Goal: Task Accomplishment & Management: Use online tool/utility

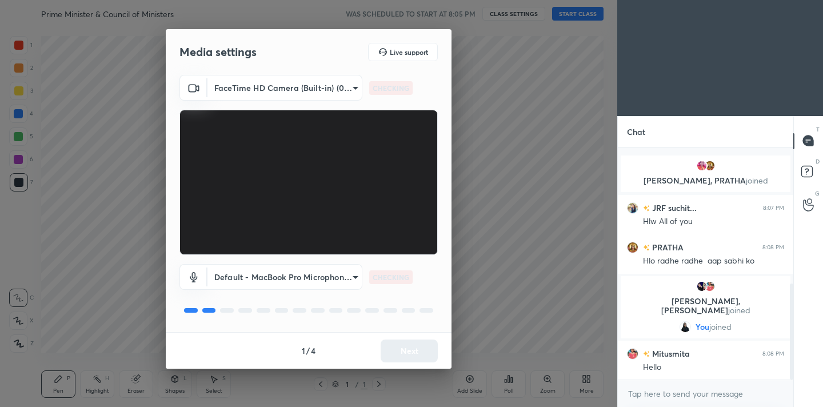
scroll to position [330, 0]
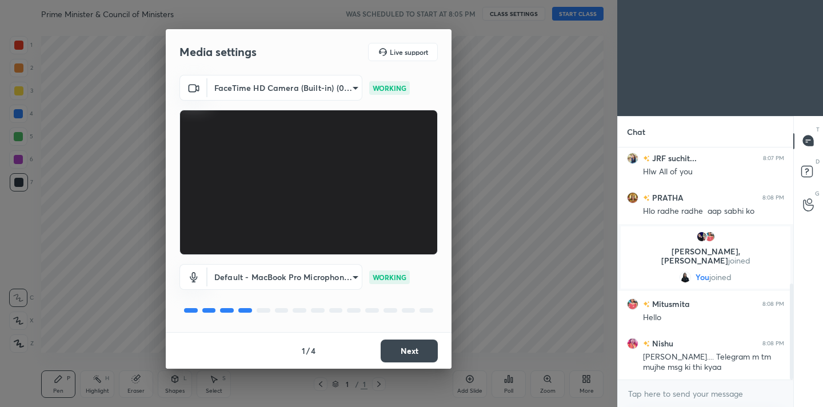
click at [398, 360] on button "Next" at bounding box center [409, 351] width 57 height 23
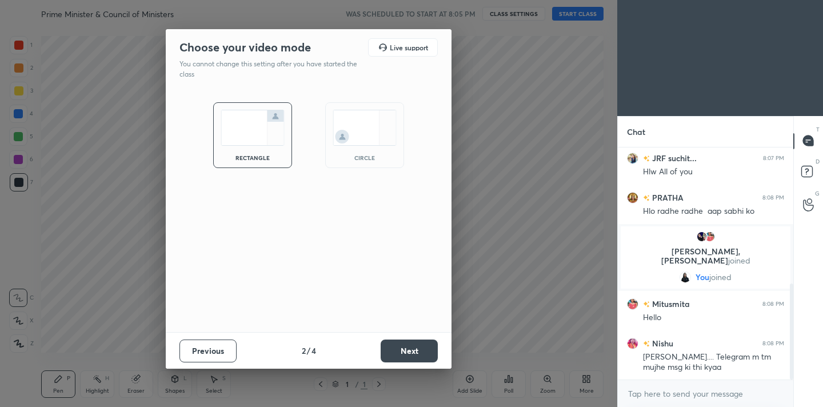
click at [405, 351] on button "Next" at bounding box center [409, 351] width 57 height 23
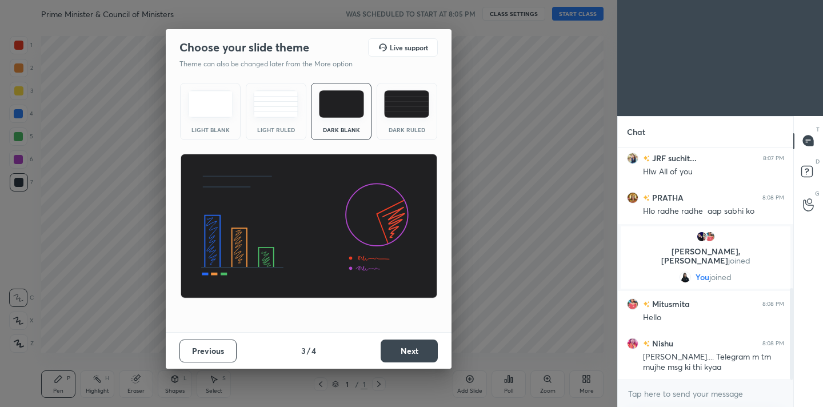
scroll to position [357, 0]
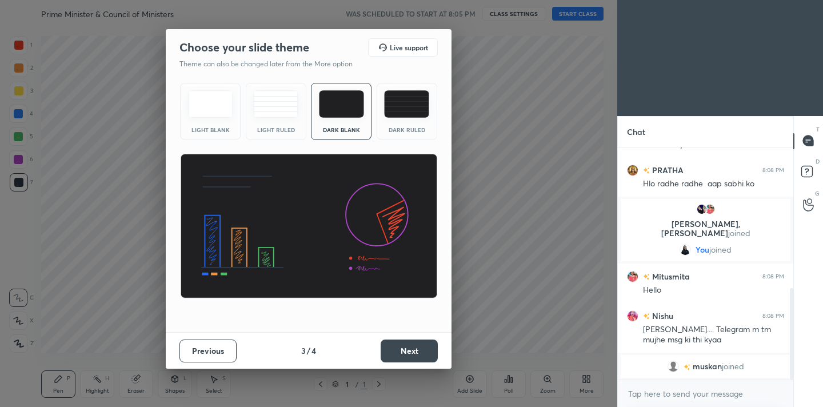
click at [405, 351] on button "Next" at bounding box center [409, 351] width 57 height 23
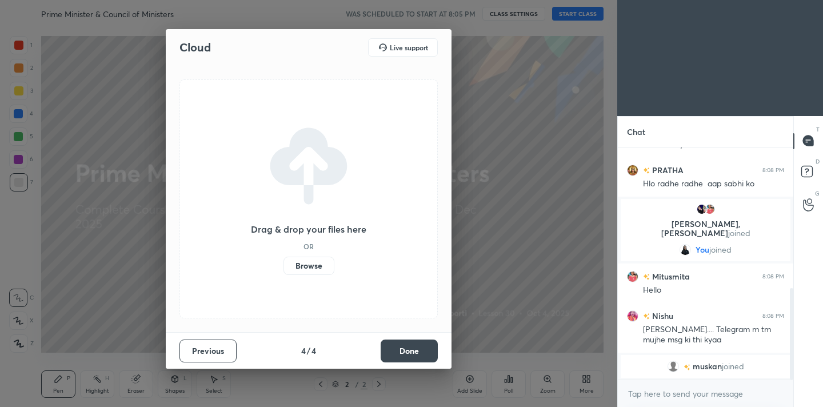
click at [405, 351] on button "Done" at bounding box center [409, 351] width 57 height 23
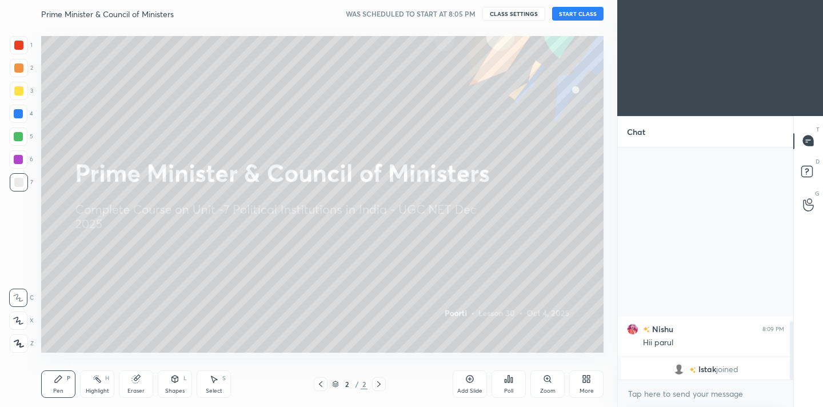
scroll to position [691, 0]
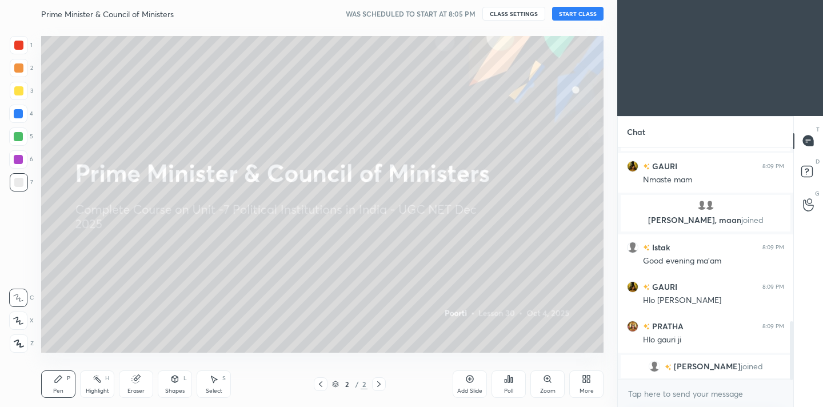
click at [586, 14] on button "START CLASS" at bounding box center [577, 14] width 51 height 14
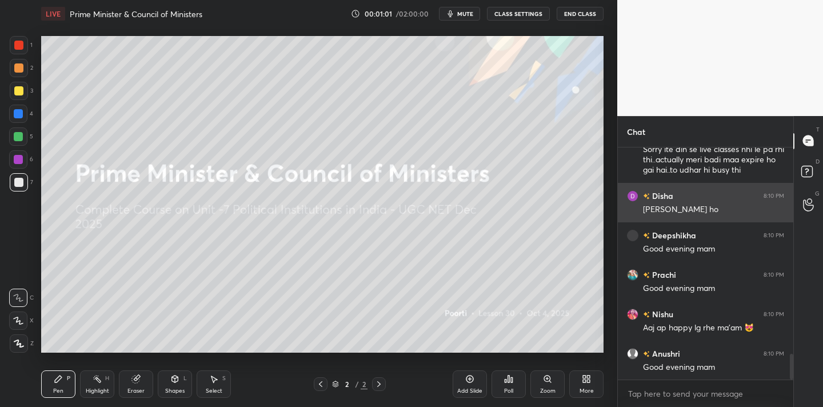
scroll to position [1862, 0]
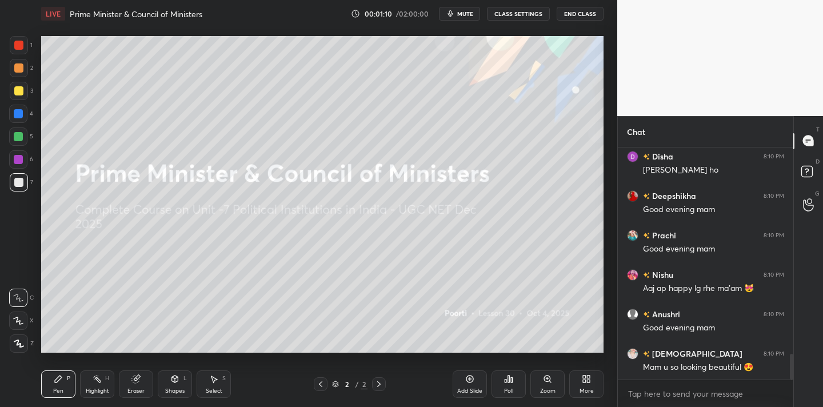
click at [518, 391] on div "Poll" at bounding box center [509, 384] width 34 height 27
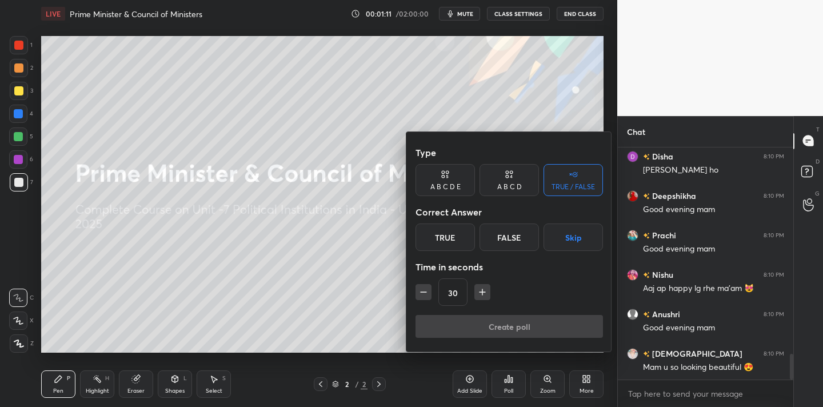
click at [447, 238] on div "True" at bounding box center [445, 237] width 59 height 27
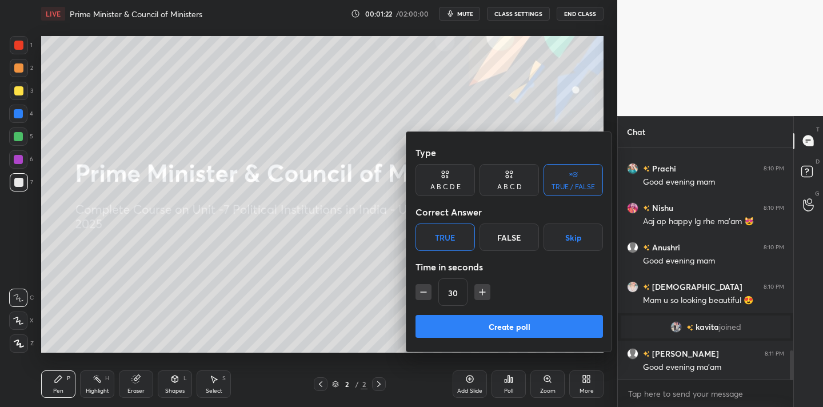
scroll to position [1662, 0]
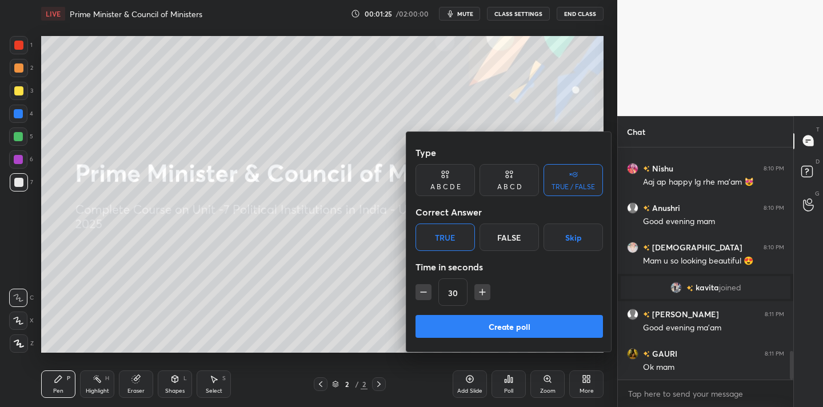
click at [467, 15] on div at bounding box center [411, 203] width 823 height 407
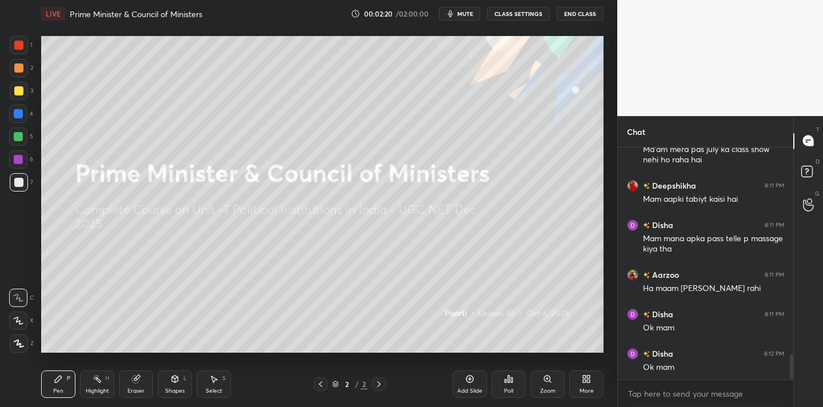
scroll to position [1959, 0]
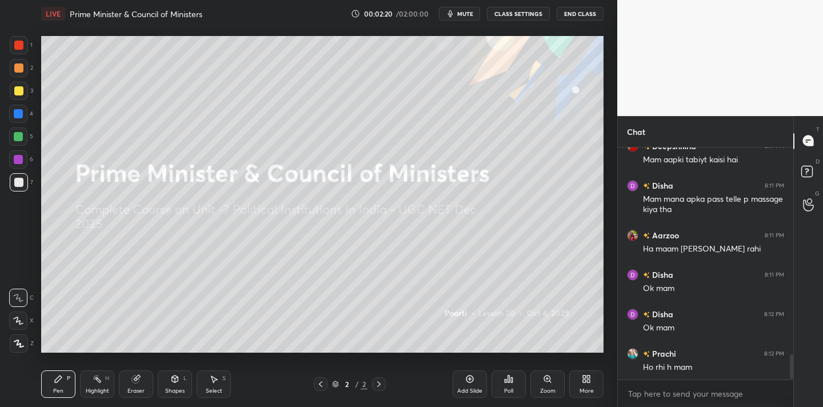
click at [501, 376] on div "Poll" at bounding box center [509, 384] width 34 height 27
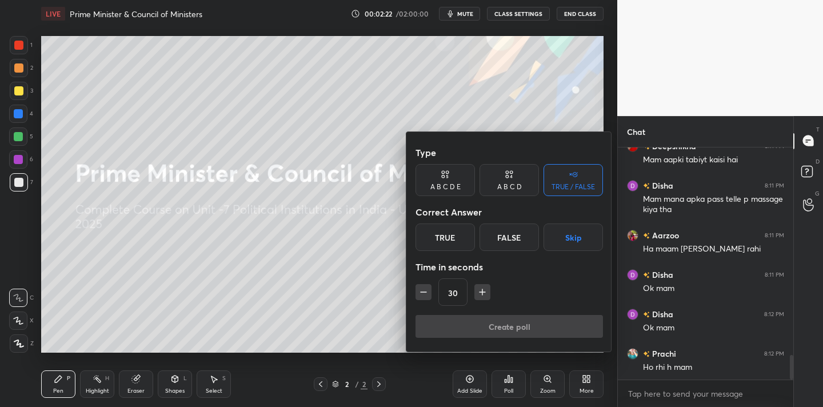
click at [456, 236] on div "True" at bounding box center [445, 237] width 59 height 27
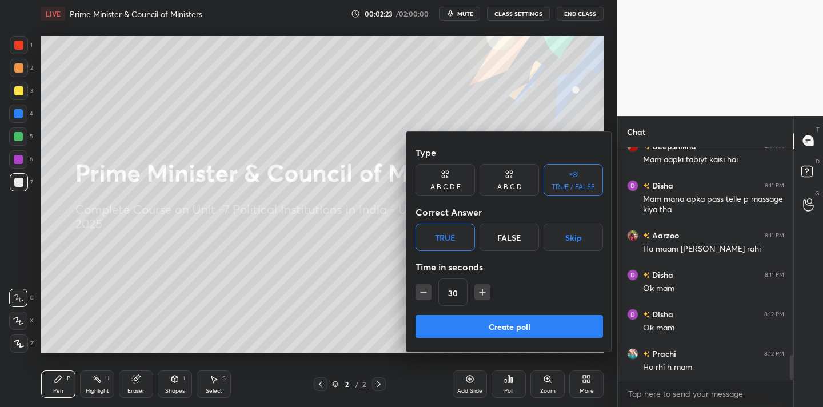
click at [491, 329] on button "Create poll" at bounding box center [510, 326] width 188 height 23
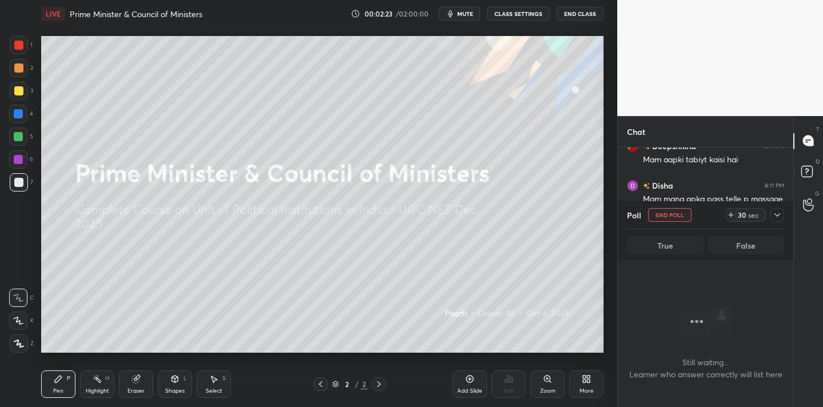
scroll to position [0, 0]
click at [466, 13] on span "mute" at bounding box center [465, 14] width 16 height 8
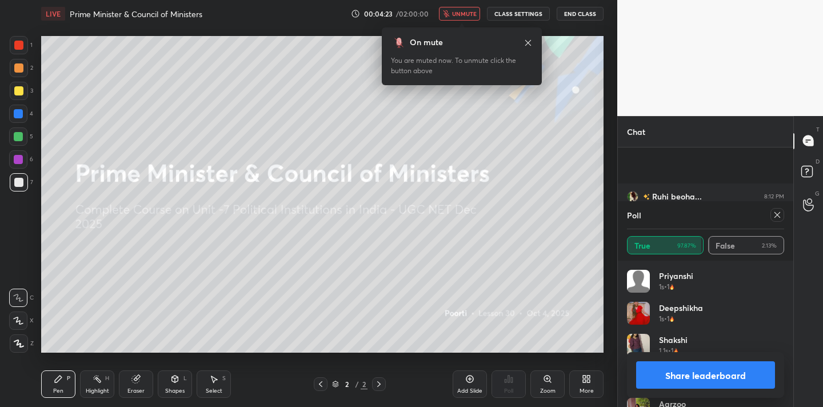
scroll to position [2108, 0]
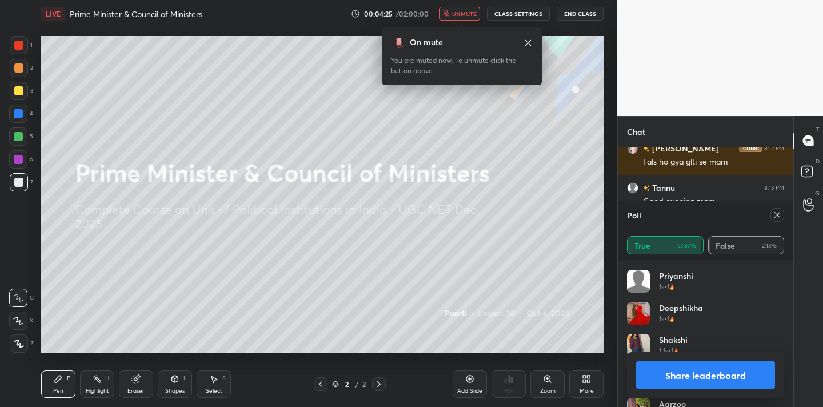
click at [457, 14] on span "unmute" at bounding box center [464, 14] width 25 height 8
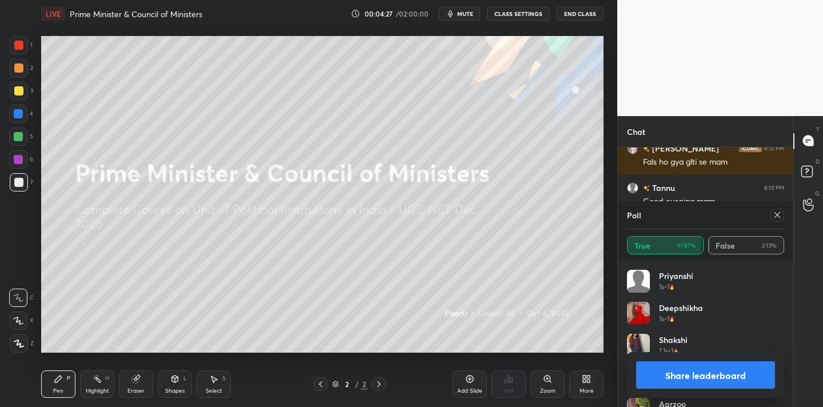
scroll to position [2148, 0]
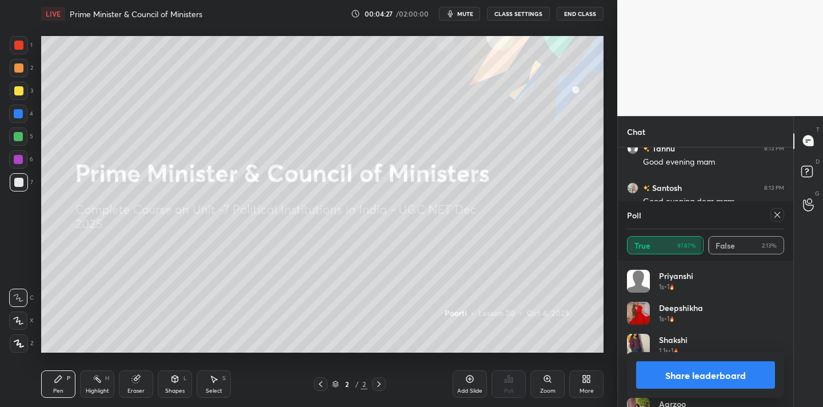
click at [578, 376] on div "More" at bounding box center [587, 384] width 34 height 27
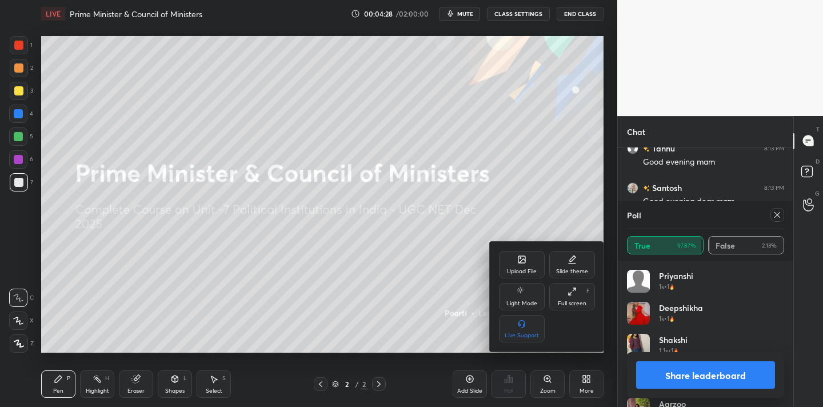
click at [528, 260] on div "Upload File" at bounding box center [522, 264] width 46 height 27
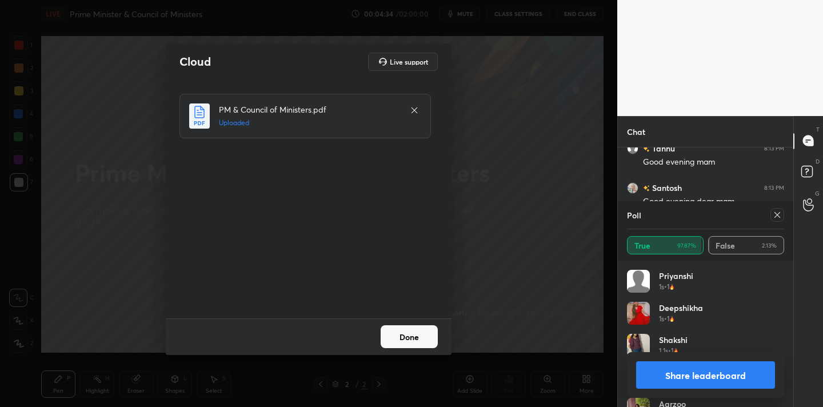
click at [419, 341] on button "Done" at bounding box center [409, 336] width 57 height 23
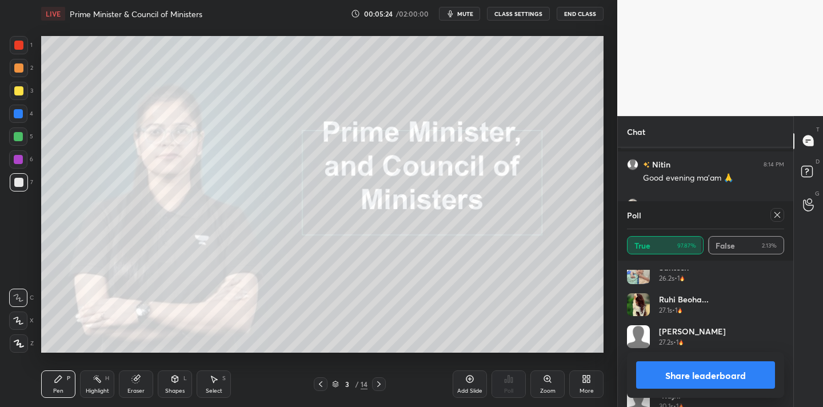
scroll to position [1315, 0]
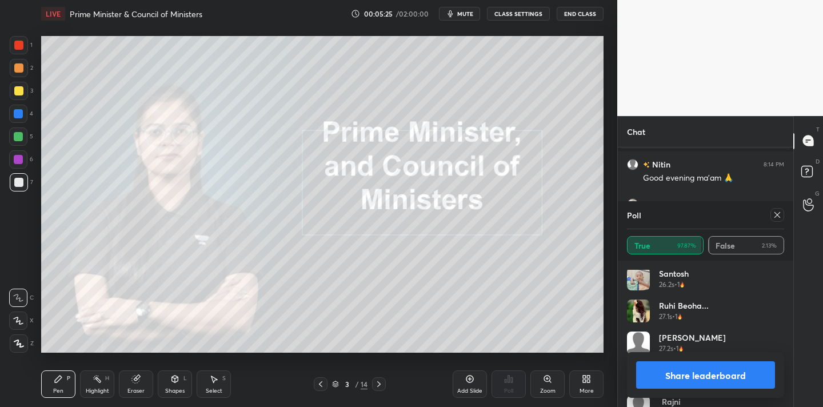
click at [778, 218] on icon at bounding box center [777, 214] width 9 height 9
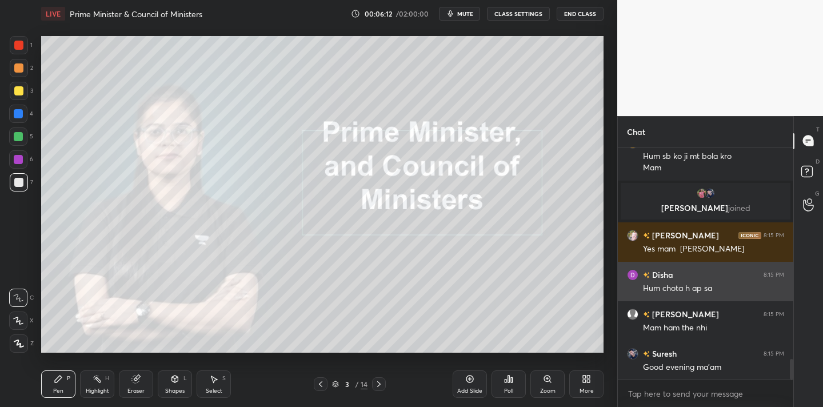
scroll to position [2364, 0]
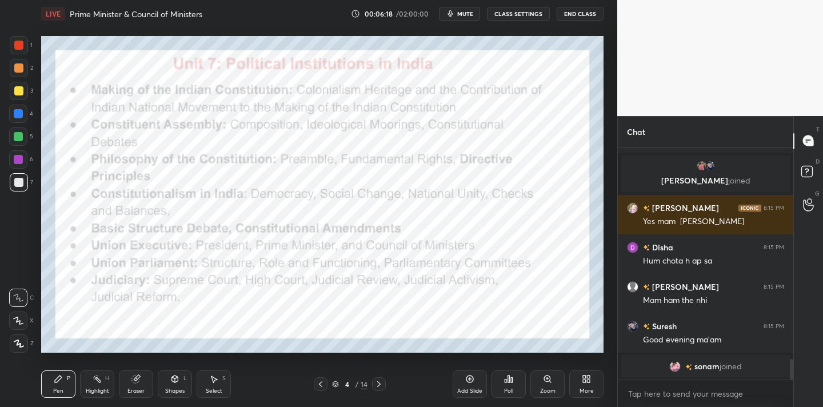
drag, startPoint x: 27, startPoint y: 348, endPoint x: 34, endPoint y: 327, distance: 22.8
click at [28, 347] on div "Z" at bounding box center [22, 344] width 24 height 18
drag, startPoint x: 22, startPoint y: 47, endPoint x: 30, endPoint y: 47, distance: 8.0
click at [23, 47] on div at bounding box center [18, 45] width 9 height 9
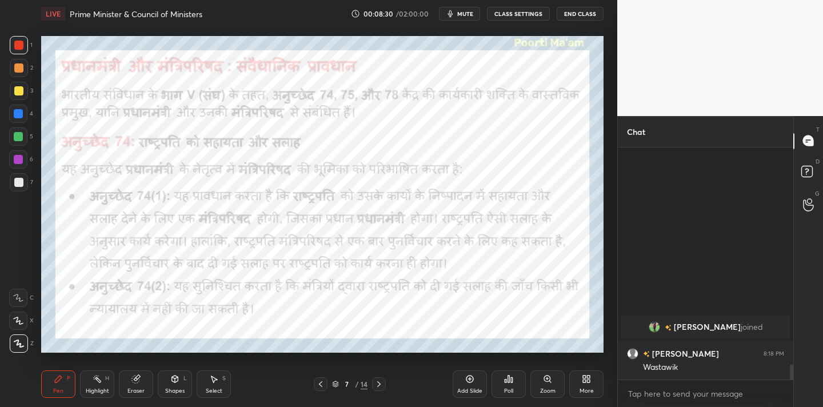
scroll to position [3052, 0]
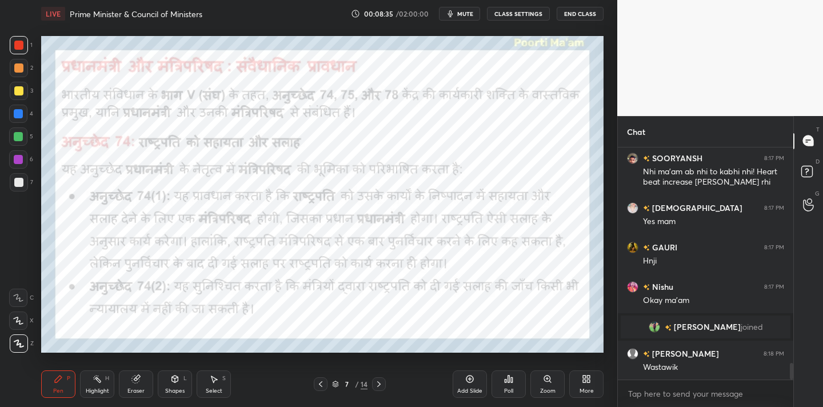
click at [469, 385] on div "Add Slide" at bounding box center [470, 384] width 34 height 27
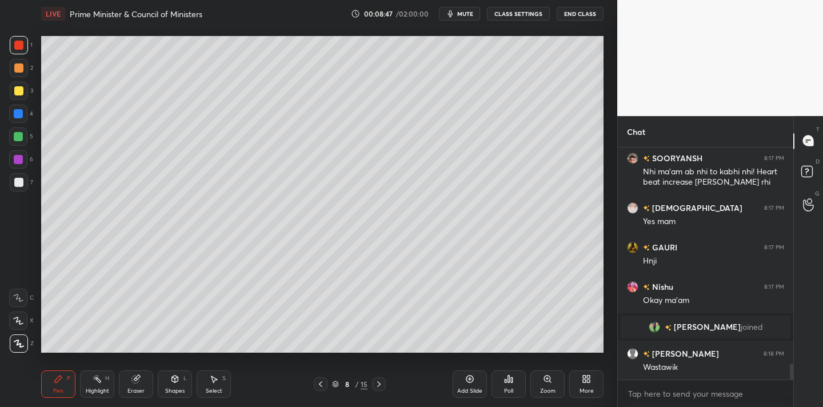
scroll to position [3091, 0]
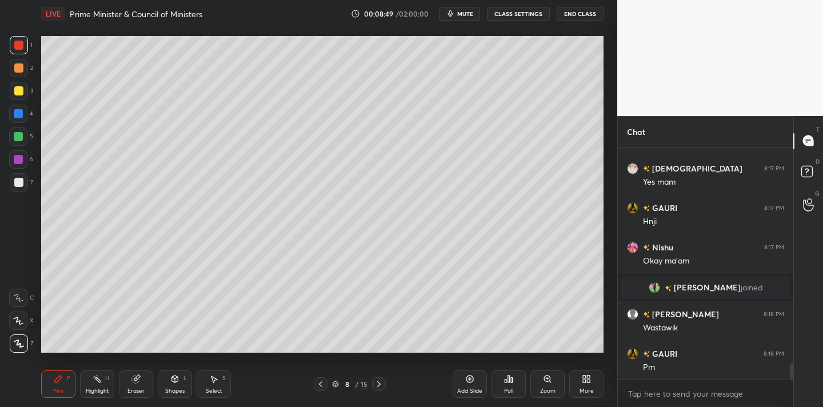
drag, startPoint x: 21, startPoint y: 181, endPoint x: 30, endPoint y: 178, distance: 10.1
click at [23, 180] on div at bounding box center [18, 182] width 9 height 9
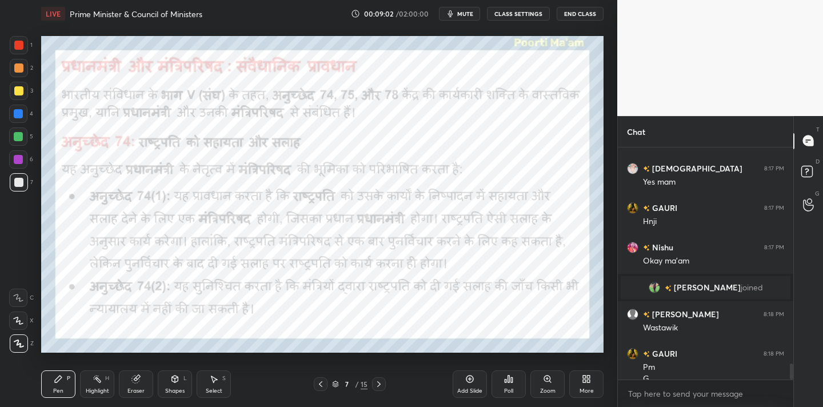
scroll to position [3102, 0]
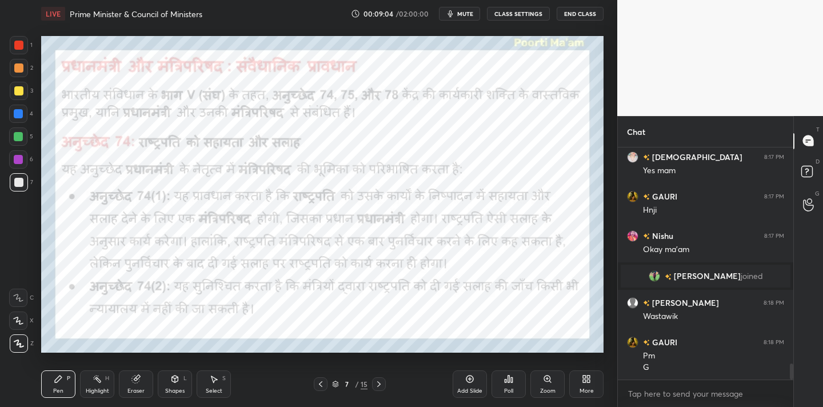
click at [20, 44] on div at bounding box center [18, 45] width 9 height 9
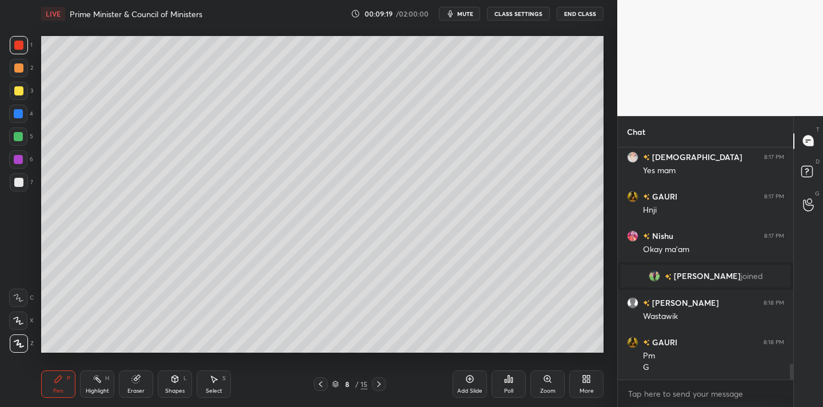
drag, startPoint x: 19, startPoint y: 184, endPoint x: 25, endPoint y: 182, distance: 6.0
click at [19, 184] on div at bounding box center [18, 182] width 9 height 9
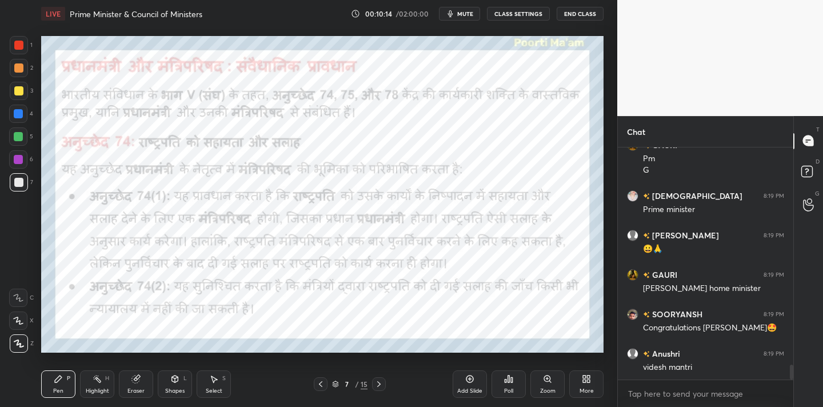
scroll to position [3360, 0]
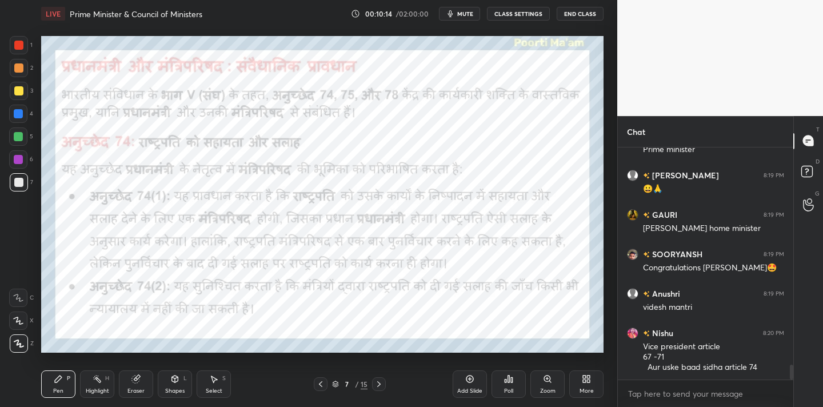
click at [23, 45] on div at bounding box center [19, 45] width 18 height 18
drag, startPoint x: 466, startPoint y: 378, endPoint x: 468, endPoint y: 367, distance: 11.7
click at [466, 378] on icon at bounding box center [470, 379] width 9 height 9
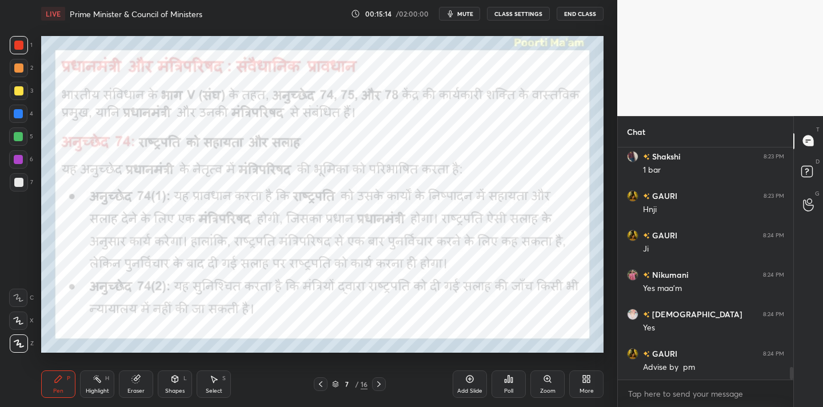
scroll to position [4155, 0]
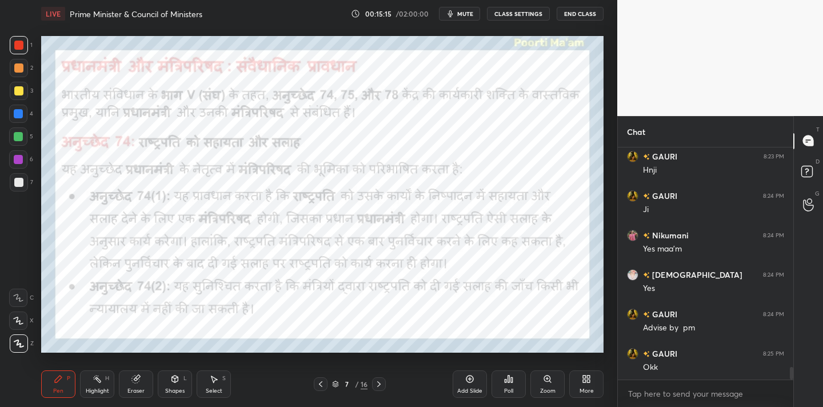
click at [463, 380] on div "Add Slide" at bounding box center [470, 384] width 34 height 27
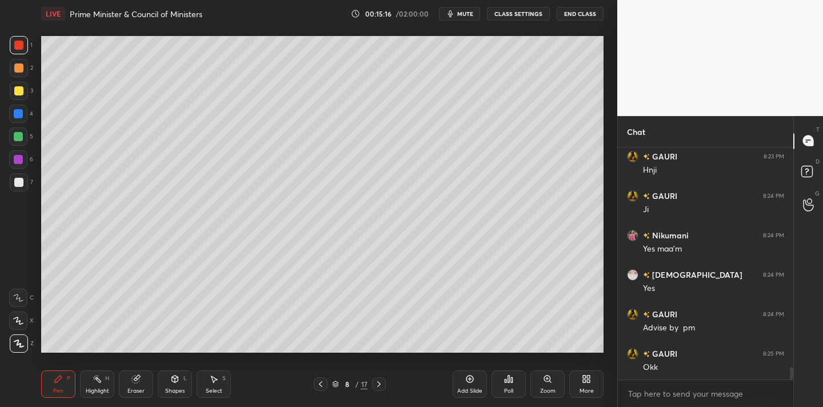
drag, startPoint x: 8, startPoint y: 190, endPoint x: 13, endPoint y: 184, distance: 8.1
click at [8, 190] on div "1 2 3 4 5 6 7 C X Z C X Z E E Erase all H H" at bounding box center [18, 194] width 37 height 317
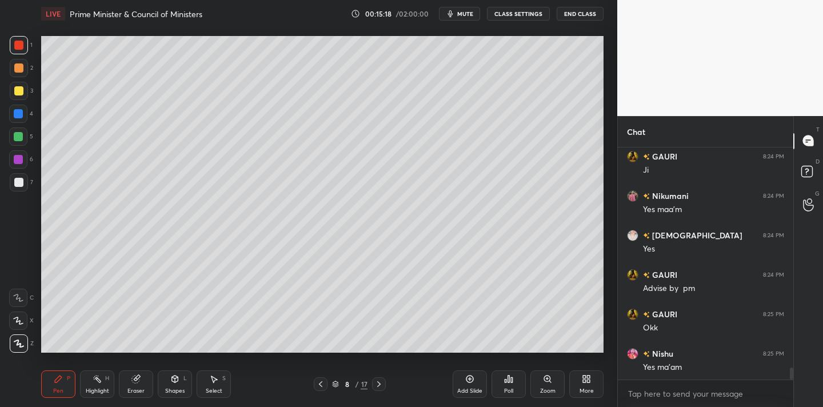
scroll to position [4234, 0]
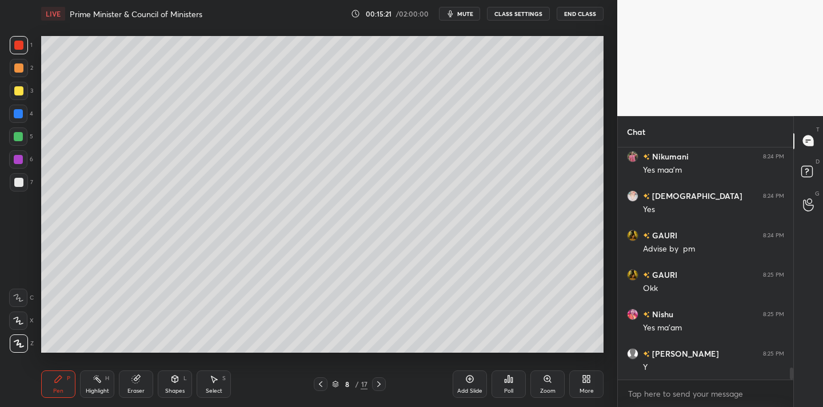
click at [102, 387] on div "Highlight H" at bounding box center [97, 384] width 34 height 27
click at [25, 347] on div at bounding box center [18, 344] width 18 height 18
click at [19, 181] on div at bounding box center [18, 182] width 9 height 9
click at [61, 384] on div "Pen P" at bounding box center [58, 384] width 34 height 27
drag, startPoint x: 23, startPoint y: 343, endPoint x: 26, endPoint y: 335, distance: 8.0
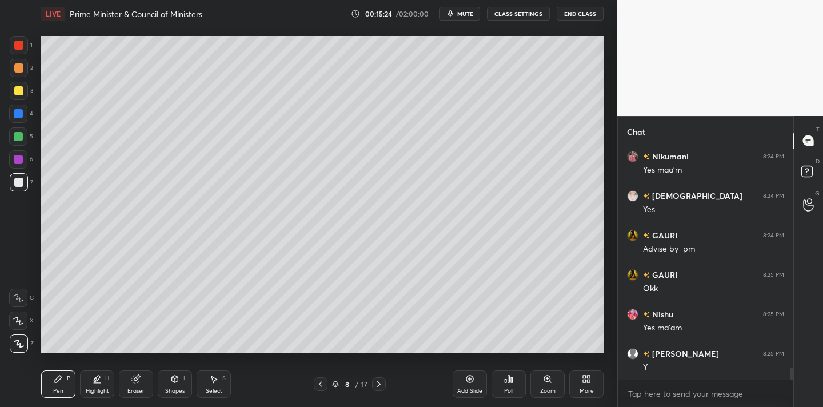
click at [23, 343] on icon at bounding box center [19, 344] width 10 height 8
drag, startPoint x: 134, startPoint y: 377, endPoint x: 129, endPoint y: 370, distance: 8.7
click at [133, 379] on icon at bounding box center [135, 379] width 7 height 7
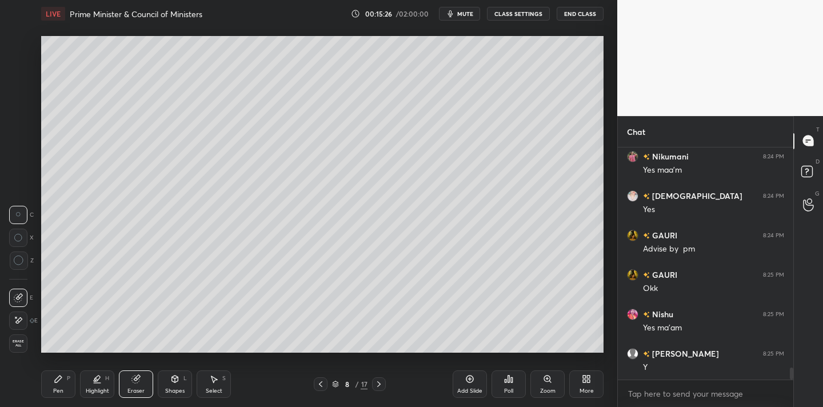
drag, startPoint x: 15, startPoint y: 347, endPoint x: 22, endPoint y: 339, distance: 10.5
click at [16, 347] on span "Erase all" at bounding box center [18, 344] width 17 height 8
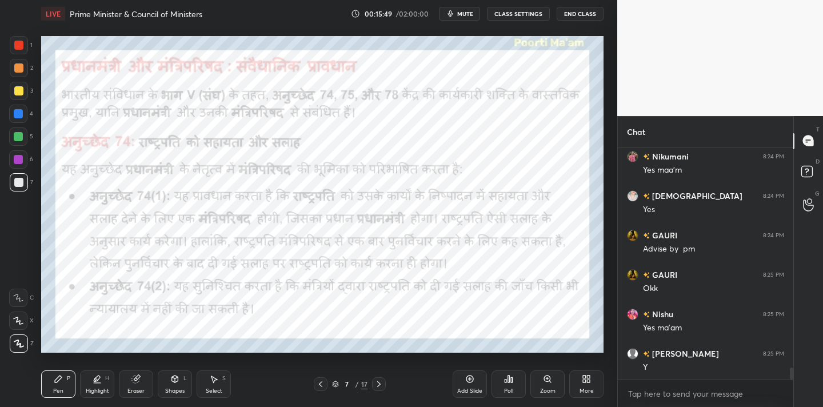
scroll to position [4274, 0]
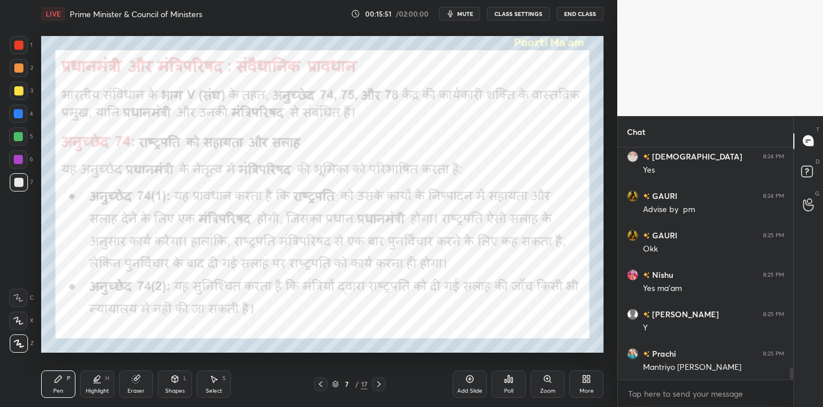
drag, startPoint x: 22, startPoint y: 41, endPoint x: 31, endPoint y: 53, distance: 14.6
click at [22, 42] on div at bounding box center [18, 45] width 9 height 9
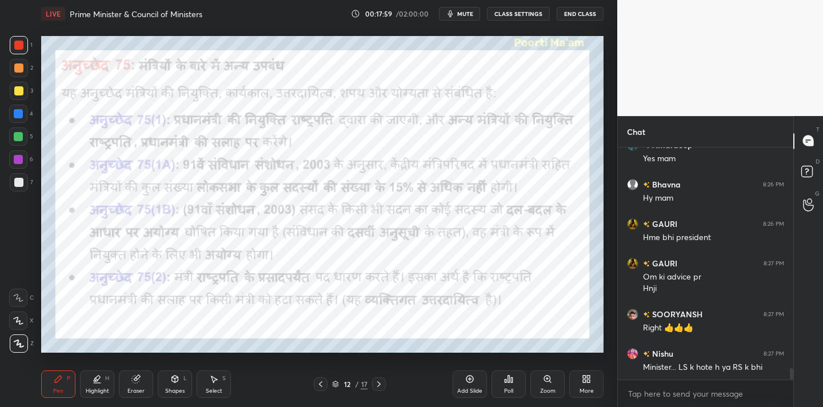
scroll to position [4474, 0]
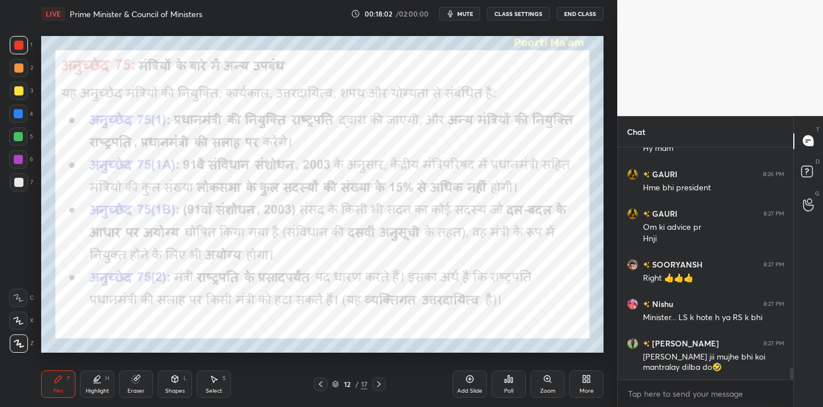
click at [246, 382] on div "Pen P Highlight H Eraser Shapes L Select S" at bounding box center [144, 384] width 206 height 27
click at [482, 386] on div "Add Slide" at bounding box center [470, 384] width 34 height 27
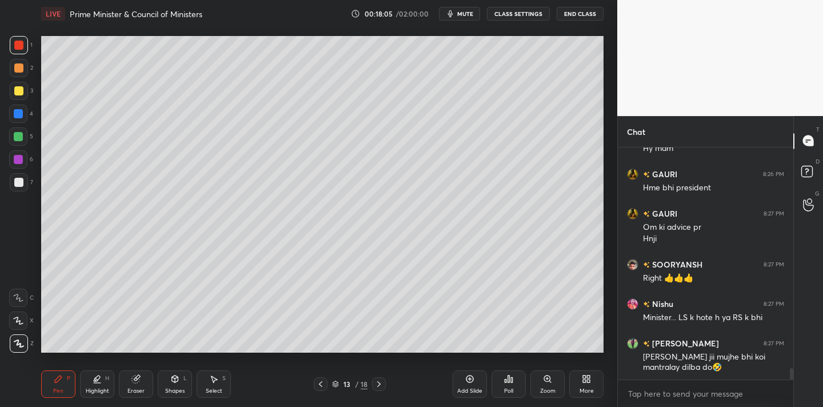
click at [23, 182] on div at bounding box center [18, 182] width 9 height 9
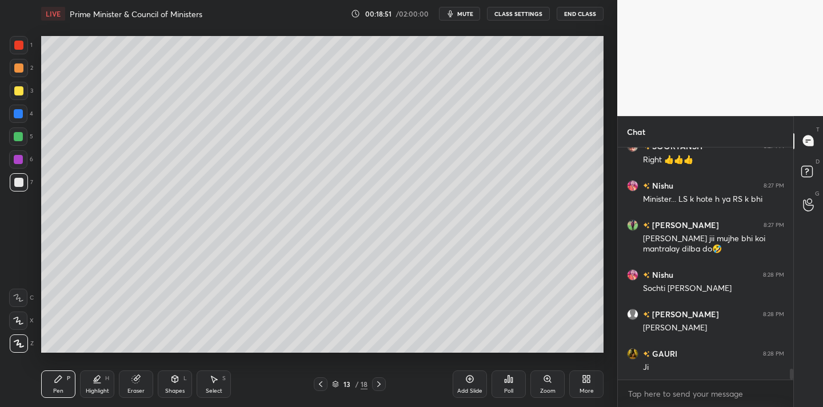
scroll to position [4632, 0]
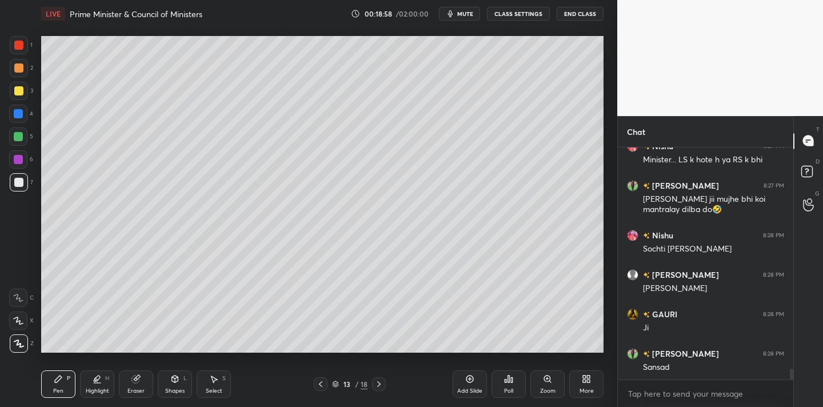
click at [134, 386] on div "Eraser" at bounding box center [136, 384] width 34 height 27
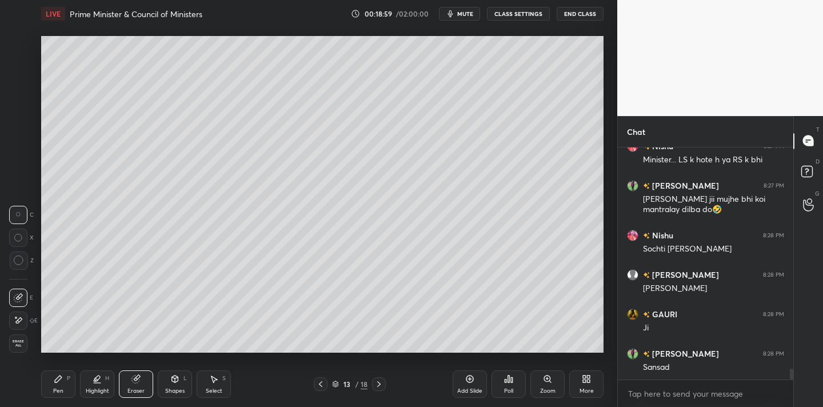
click at [21, 339] on div "Erase all" at bounding box center [18, 344] width 18 height 18
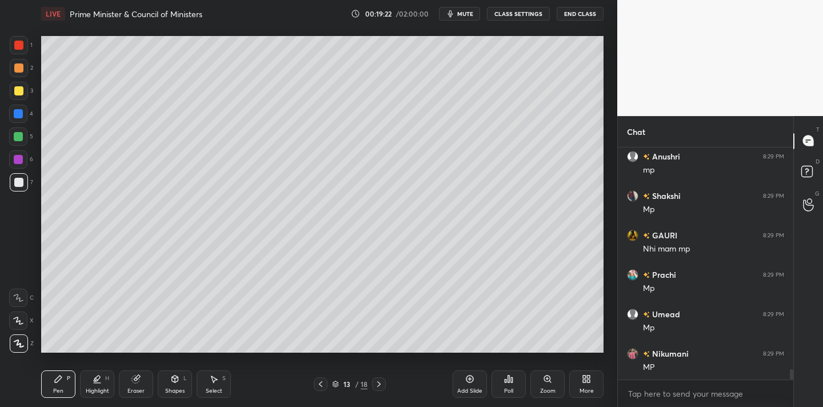
scroll to position [5106, 0]
drag, startPoint x: 135, startPoint y: 383, endPoint x: 129, endPoint y: 375, distance: 9.8
click at [133, 385] on div "Eraser" at bounding box center [136, 384] width 34 height 27
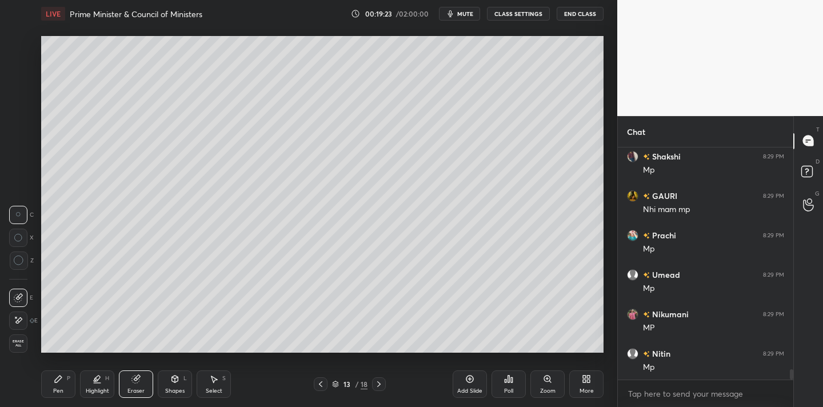
click at [21, 344] on span "Erase all" at bounding box center [18, 344] width 17 height 8
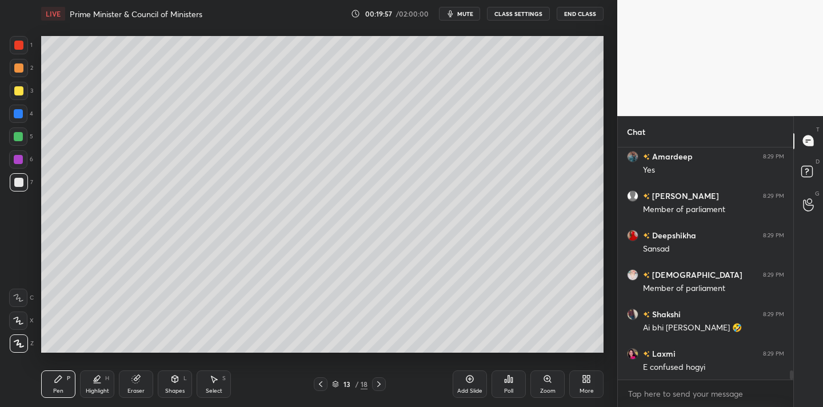
scroll to position [5619, 0]
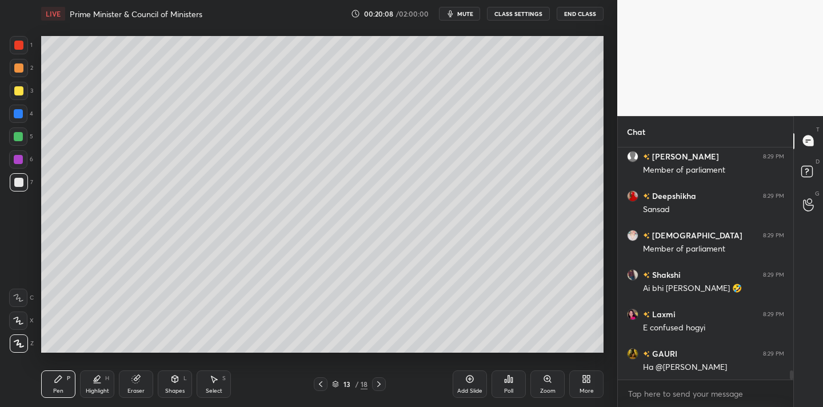
click at [132, 391] on div "Eraser" at bounding box center [136, 391] width 17 height 6
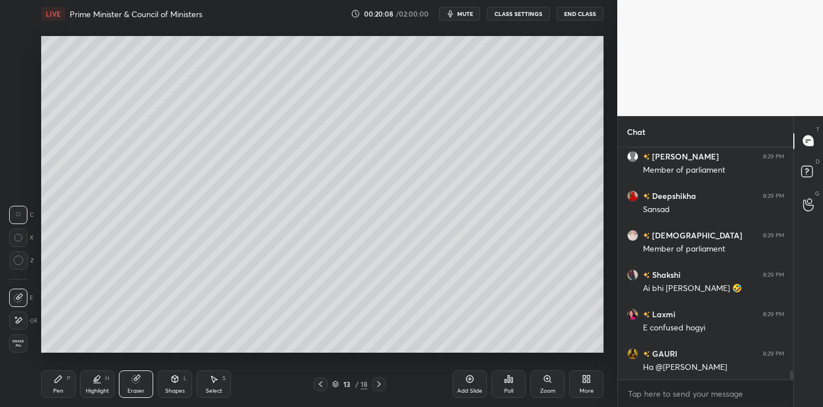
click at [25, 352] on div "Erase all" at bounding box center [18, 344] width 18 height 18
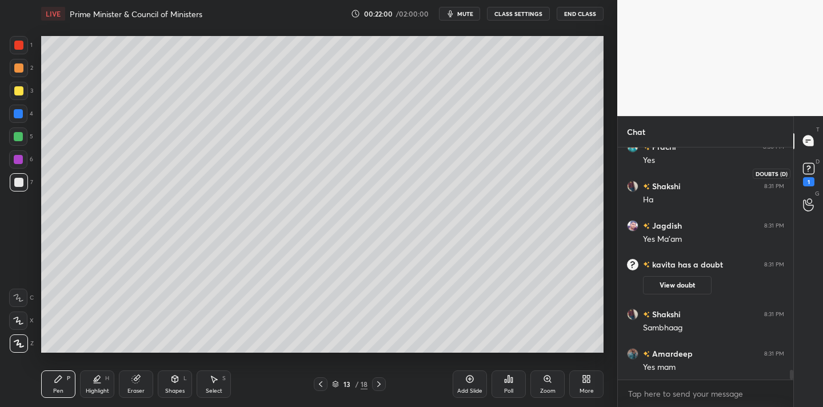
scroll to position [5438, 0]
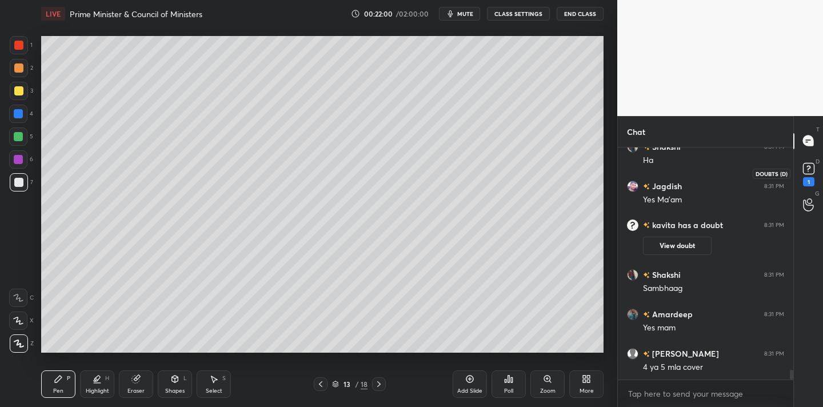
click at [813, 171] on rect at bounding box center [808, 168] width 11 height 11
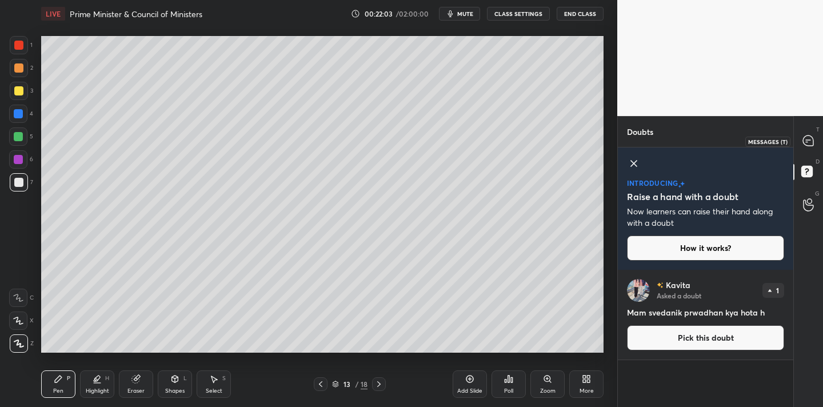
click at [806, 145] on icon at bounding box center [808, 141] width 10 height 10
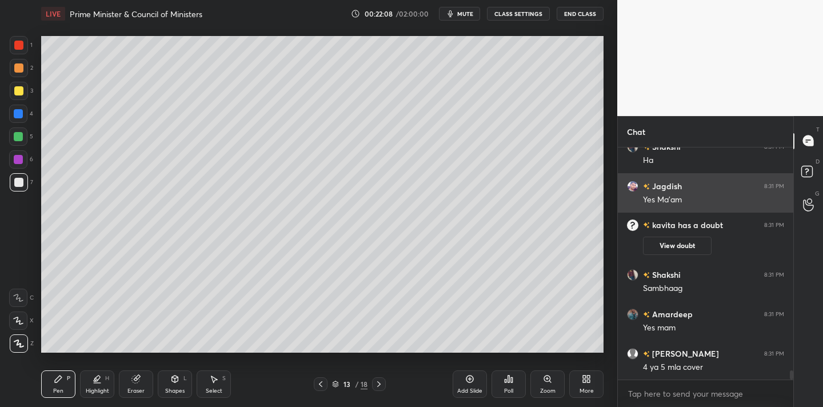
scroll to position [5706, 0]
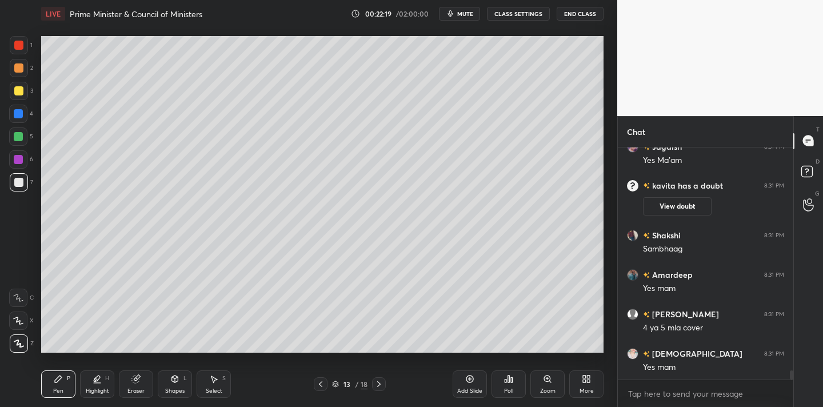
click at [133, 387] on div "Eraser" at bounding box center [136, 384] width 34 height 27
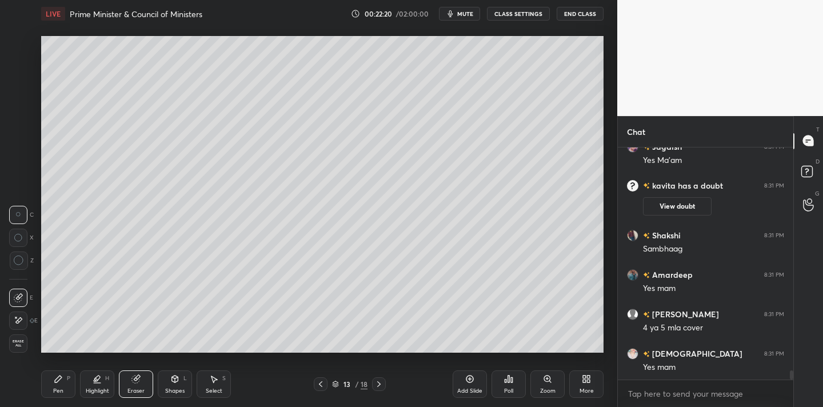
click at [19, 342] on span "Erase all" at bounding box center [18, 344] width 17 height 8
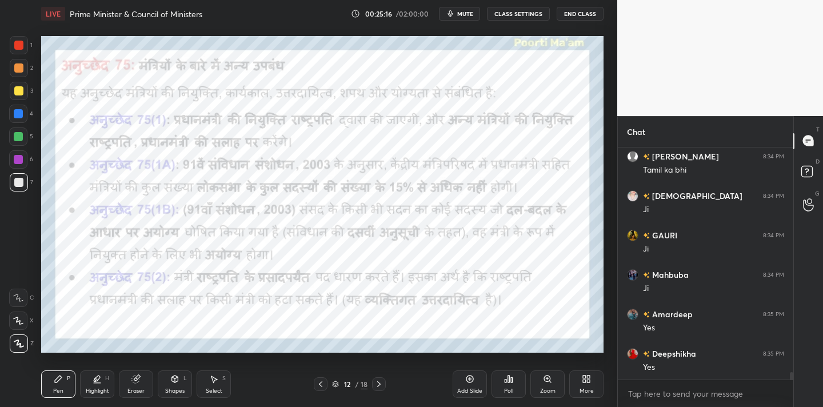
scroll to position [7047, 0]
drag, startPoint x: 21, startPoint y: 49, endPoint x: 26, endPoint y: 53, distance: 6.1
click at [21, 49] on div at bounding box center [18, 45] width 9 height 9
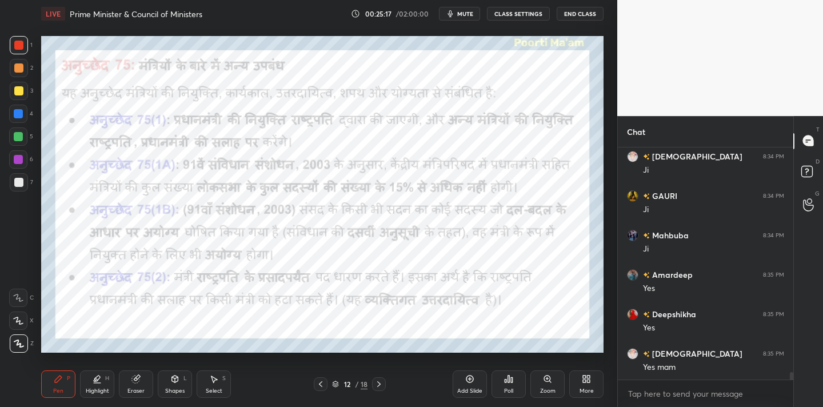
click at [23, 338] on div at bounding box center [19, 344] width 18 height 18
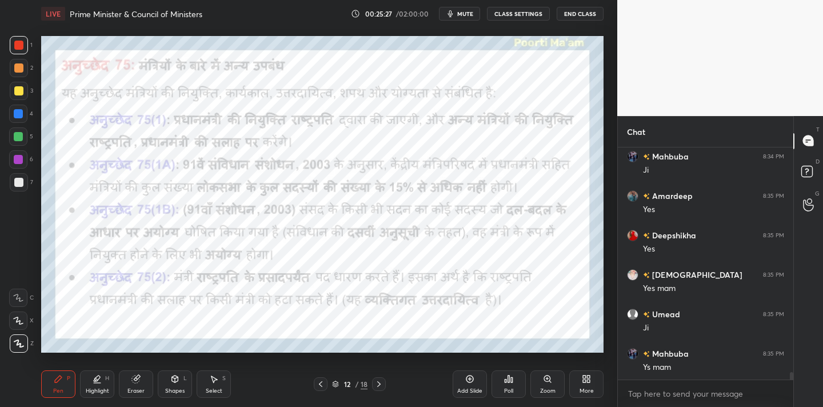
scroll to position [7166, 0]
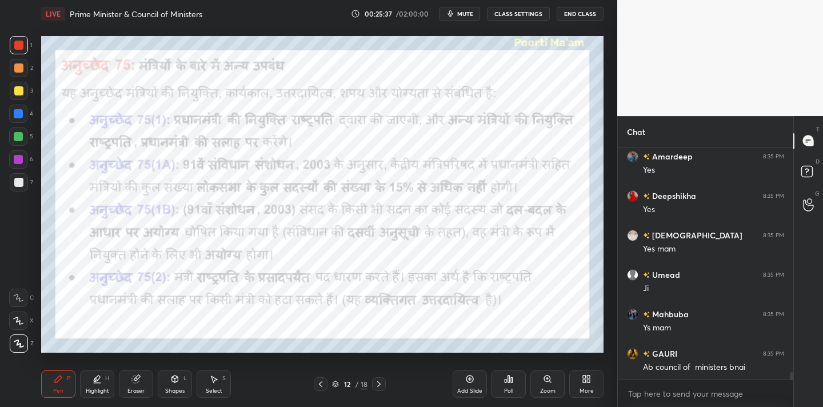
click at [137, 382] on icon at bounding box center [135, 379] width 7 height 7
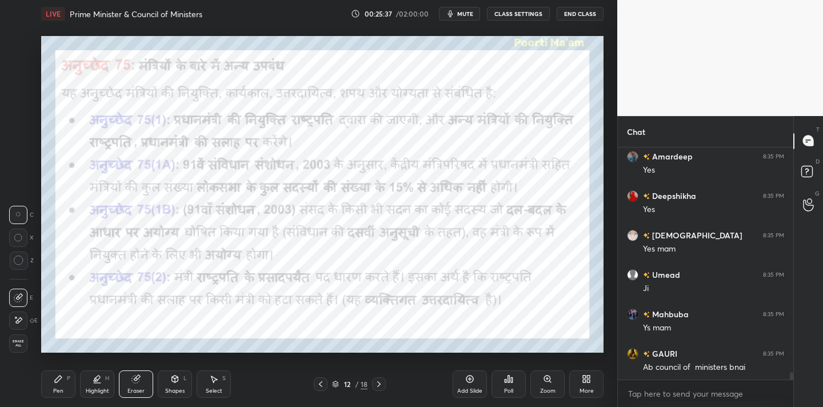
click at [23, 345] on span "Erase all" at bounding box center [18, 344] width 17 height 8
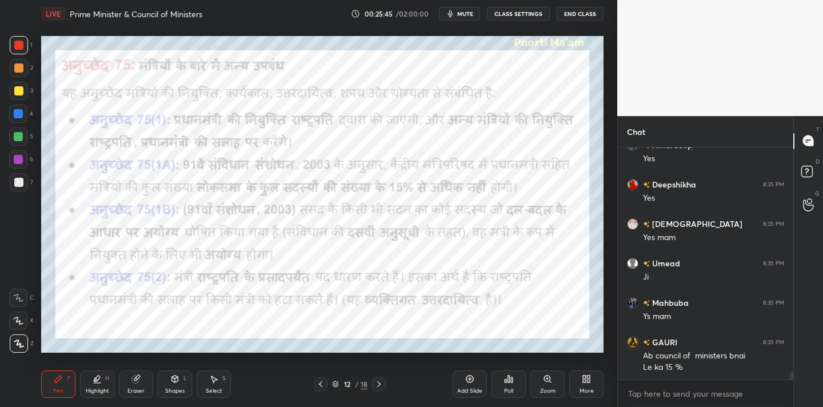
scroll to position [7204, 0]
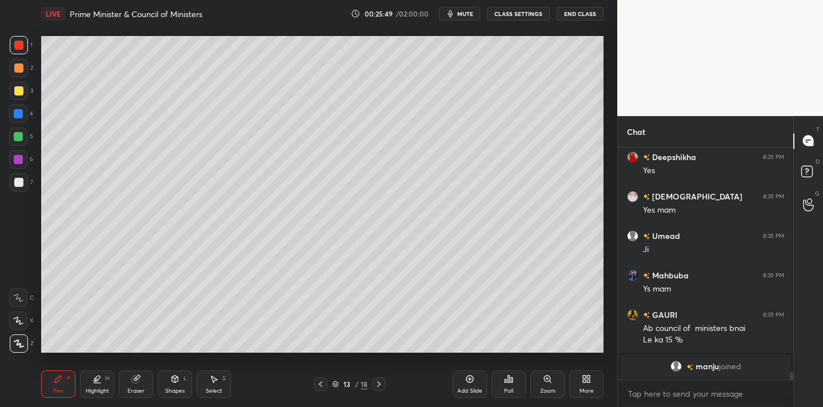
click at [130, 385] on div "Eraser" at bounding box center [136, 384] width 34 height 27
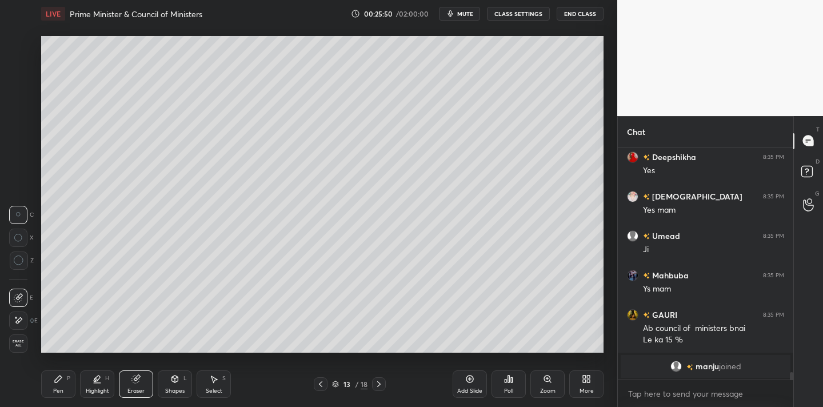
click at [18, 343] on span "Erase all" at bounding box center [18, 344] width 17 height 8
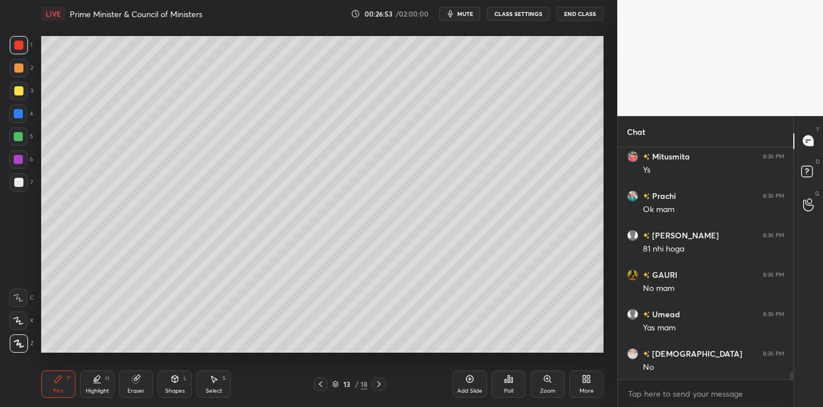
scroll to position [6969, 0]
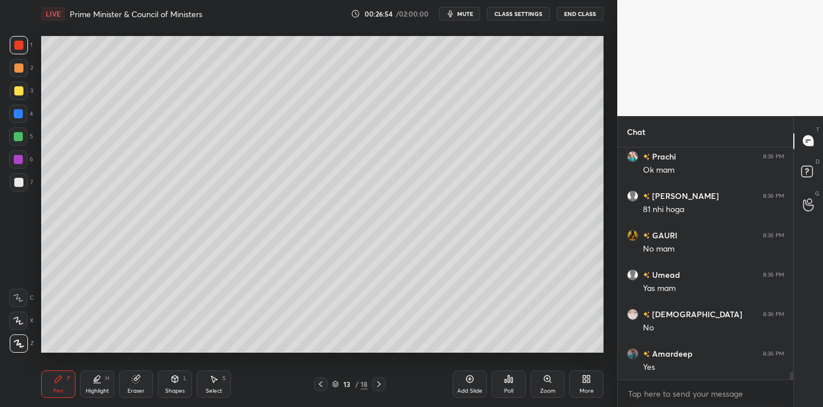
drag, startPoint x: 144, startPoint y: 391, endPoint x: 148, endPoint y: 360, distance: 31.1
click at [144, 391] on div "Eraser" at bounding box center [136, 391] width 17 height 6
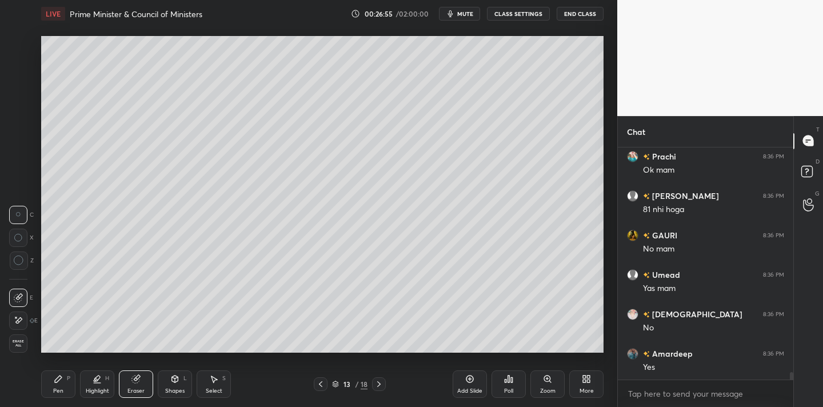
drag, startPoint x: 18, startPoint y: 345, endPoint x: 35, endPoint y: 325, distance: 26.0
click at [19, 346] on span "Erase all" at bounding box center [18, 344] width 17 height 8
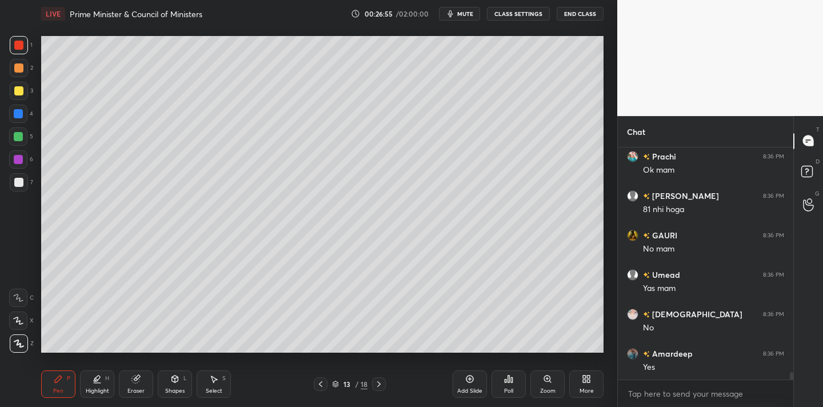
scroll to position [7008, 0]
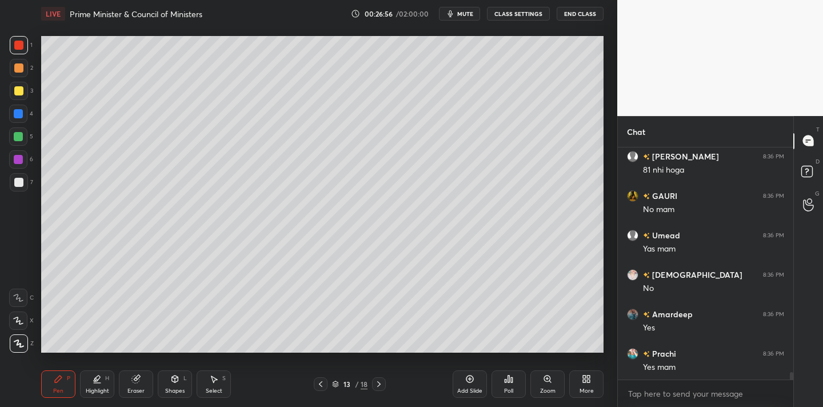
click at [18, 185] on div at bounding box center [18, 182] width 9 height 9
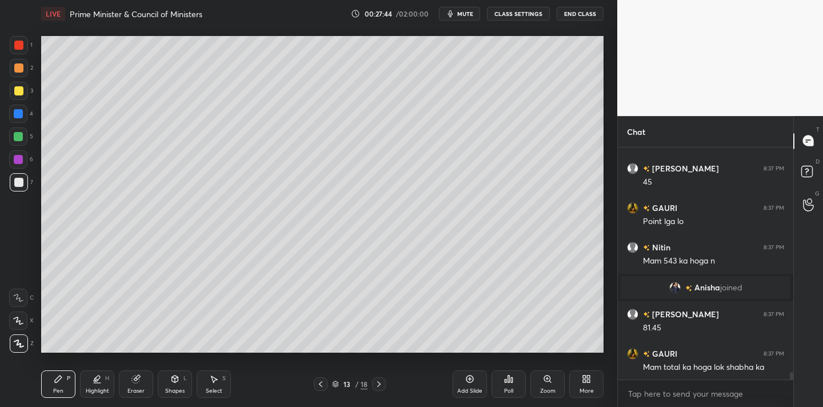
scroll to position [7218, 0]
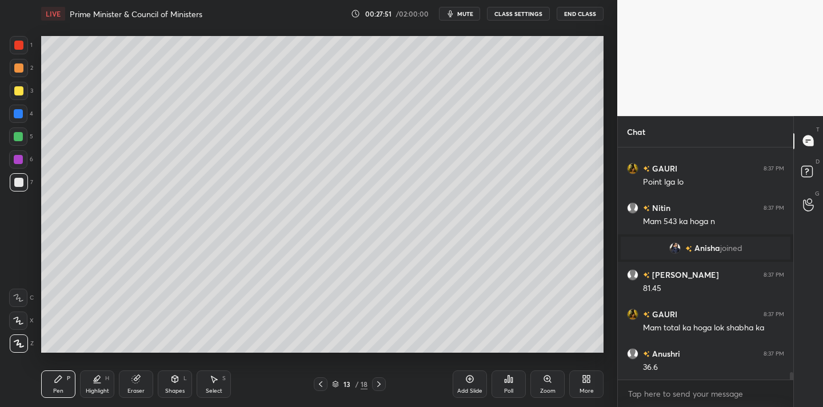
drag, startPoint x: 138, startPoint y: 377, endPoint x: 147, endPoint y: 363, distance: 16.2
click at [142, 373] on div "Eraser" at bounding box center [136, 384] width 34 height 27
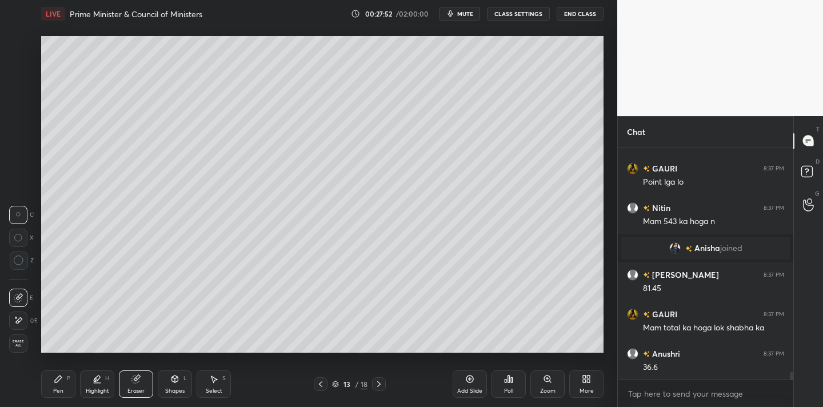
click at [22, 343] on span "Erase all" at bounding box center [18, 344] width 17 height 8
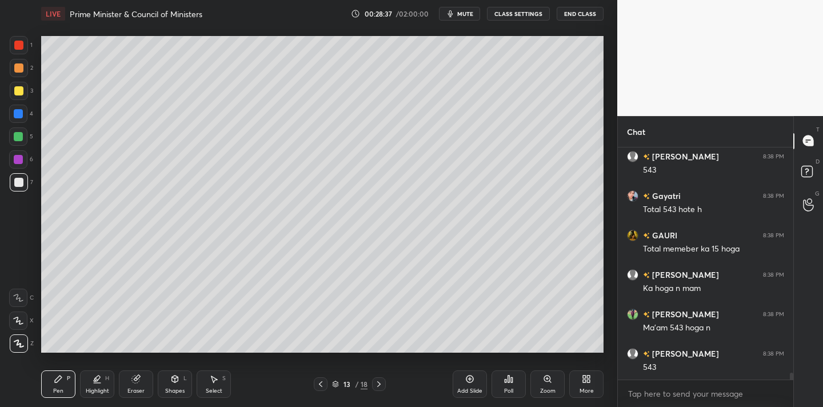
scroll to position [7533, 0]
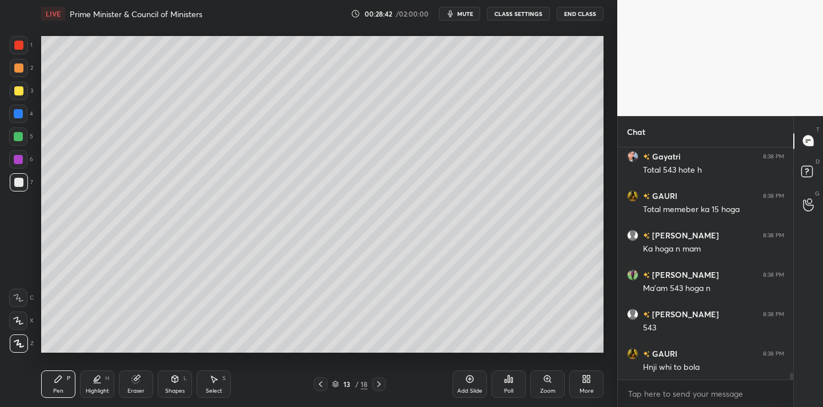
click at [136, 381] on icon at bounding box center [135, 379] width 7 height 7
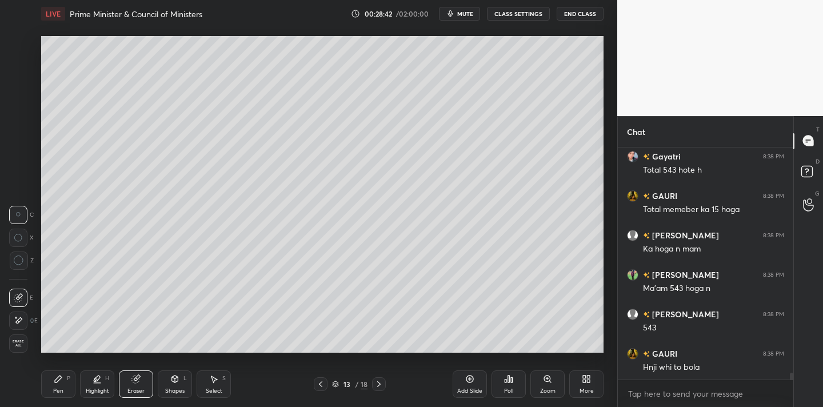
click at [21, 345] on span "Erase all" at bounding box center [18, 344] width 17 height 8
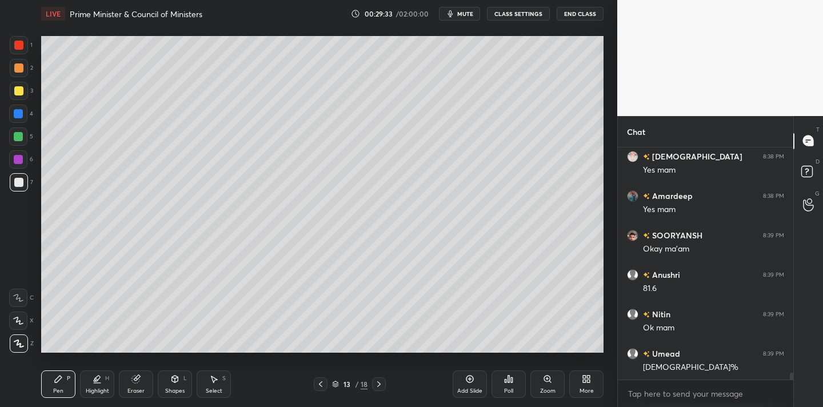
scroll to position [7810, 0]
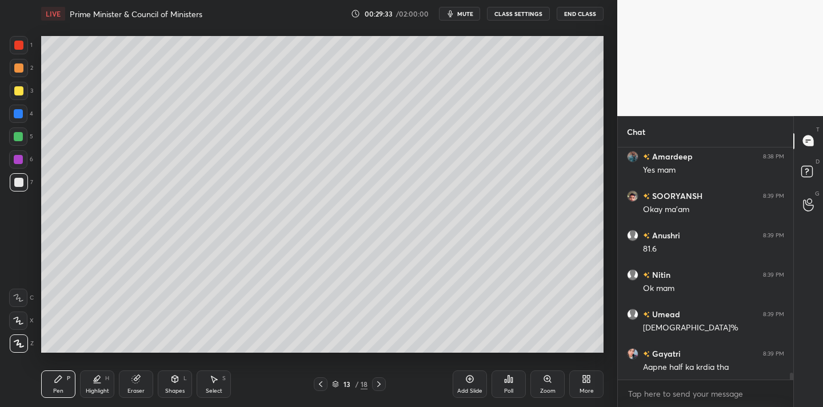
click at [137, 388] on div "Eraser" at bounding box center [136, 391] width 17 height 6
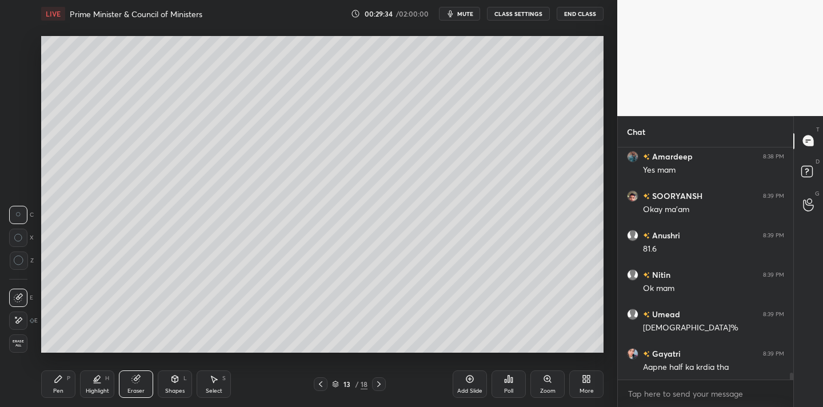
drag, startPoint x: 19, startPoint y: 345, endPoint x: 37, endPoint y: 327, distance: 25.5
click at [21, 344] on span "Erase all" at bounding box center [18, 344] width 17 height 8
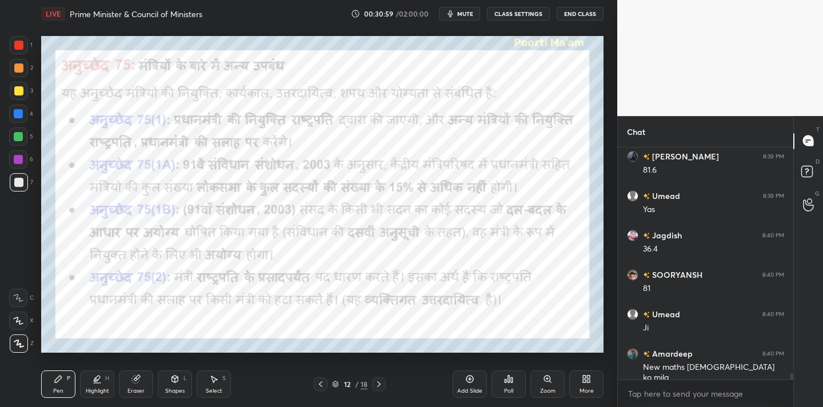
scroll to position [8165, 0]
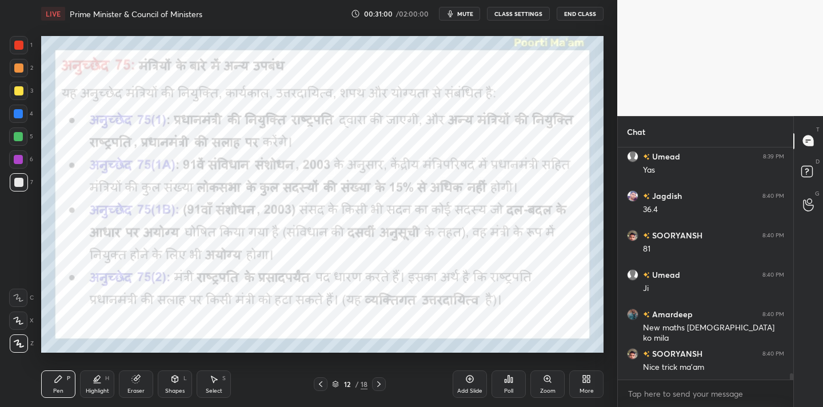
click at [136, 383] on icon at bounding box center [136, 379] width 9 height 9
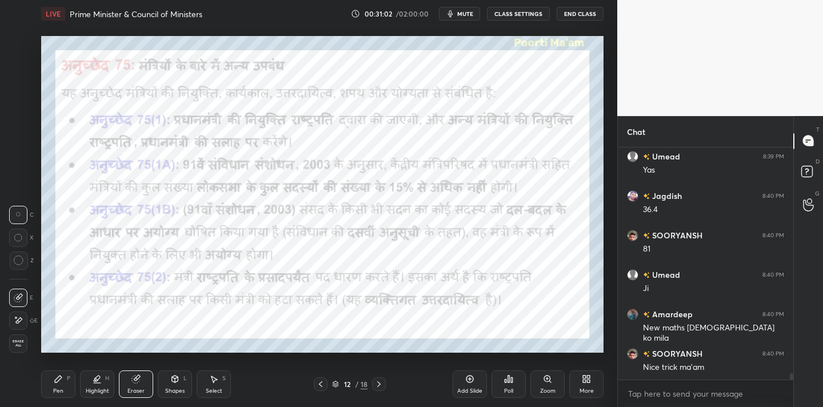
drag, startPoint x: 21, startPoint y: 346, endPoint x: 25, endPoint y: 336, distance: 11.0
click at [25, 345] on span "Erase all" at bounding box center [18, 344] width 17 height 8
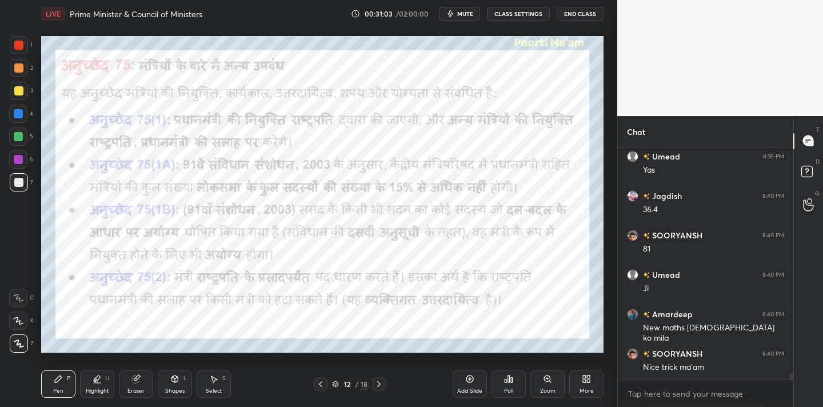
drag, startPoint x: 22, startPoint y: 43, endPoint x: 34, endPoint y: 42, distance: 12.6
click at [22, 45] on div at bounding box center [18, 45] width 9 height 9
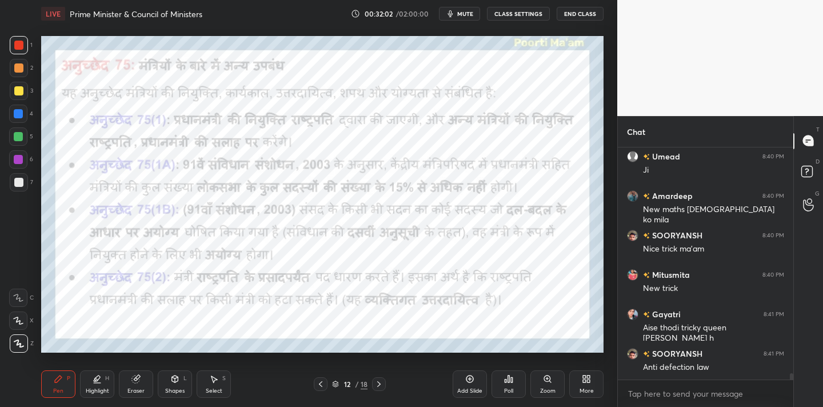
scroll to position [8322, 0]
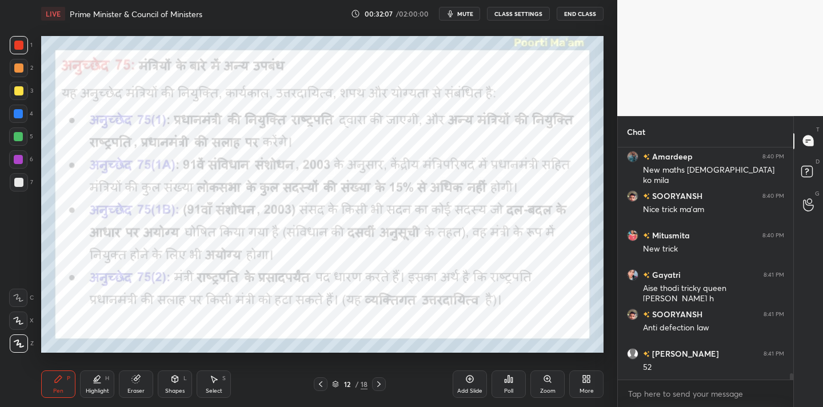
drag, startPoint x: 475, startPoint y: 388, endPoint x: 490, endPoint y: 365, distance: 26.5
click at [476, 388] on div "Add Slide" at bounding box center [469, 391] width 25 height 6
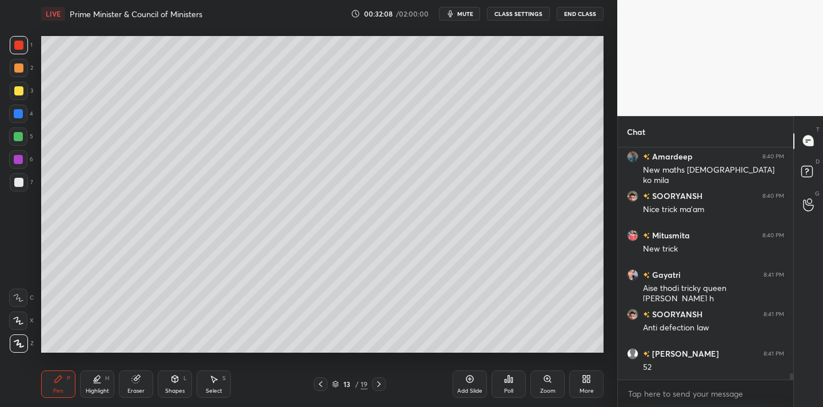
drag, startPoint x: 24, startPoint y: 187, endPoint x: 30, endPoint y: 186, distance: 6.3
click at [22, 188] on div at bounding box center [19, 182] width 18 height 18
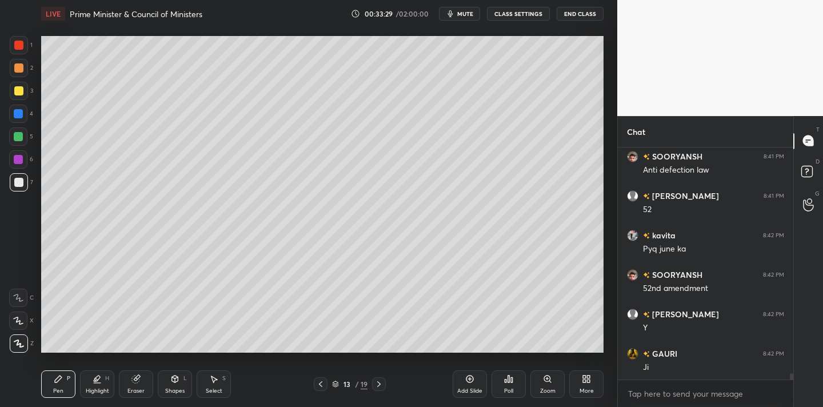
scroll to position [8530, 0]
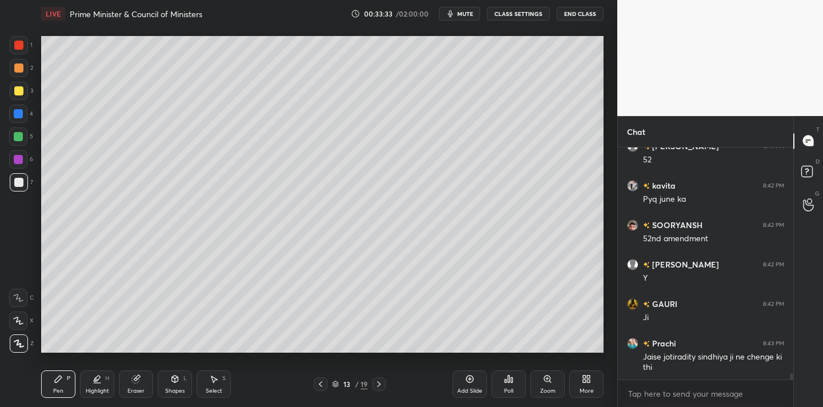
click at [133, 382] on icon at bounding box center [135, 379] width 7 height 7
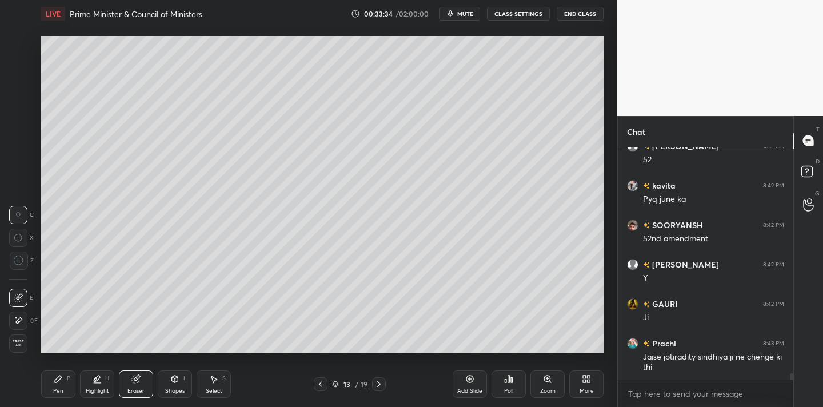
drag, startPoint x: 19, startPoint y: 343, endPoint x: 30, endPoint y: 332, distance: 15.0
click at [19, 343] on span "Erase all" at bounding box center [18, 344] width 17 height 8
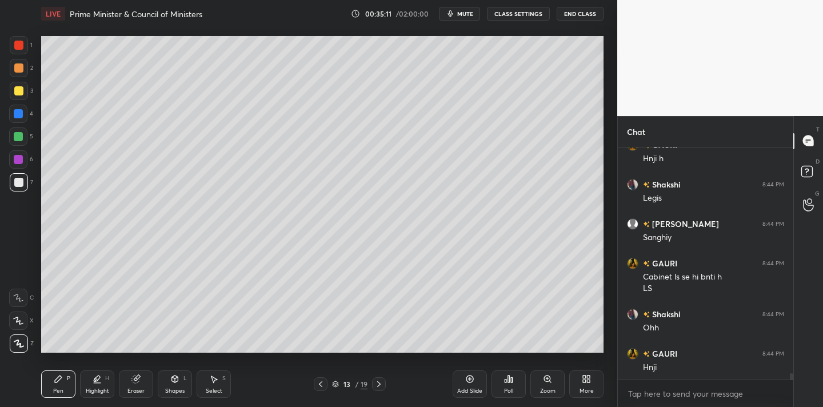
scroll to position [8742, 0]
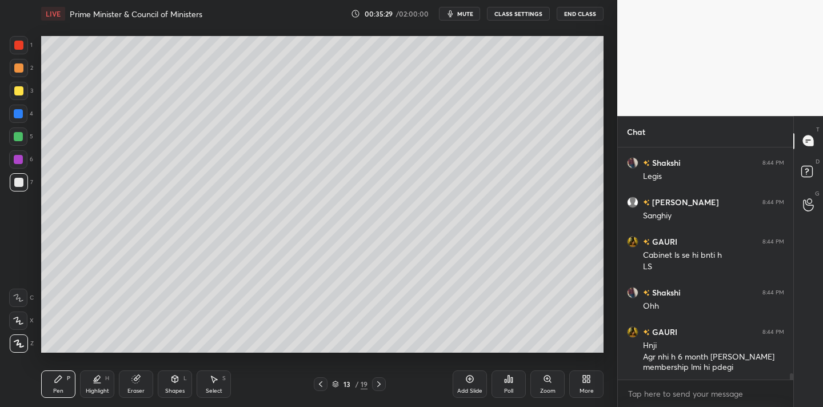
drag, startPoint x: 19, startPoint y: 91, endPoint x: 36, endPoint y: 99, distance: 18.4
click at [17, 94] on div at bounding box center [18, 90] width 9 height 9
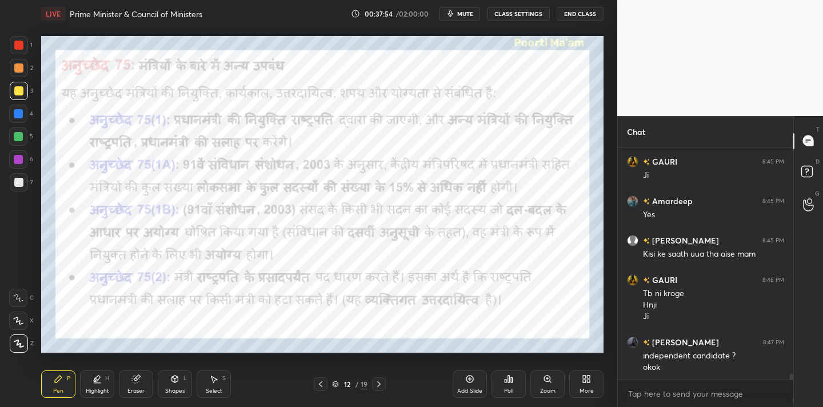
scroll to position [9092, 0]
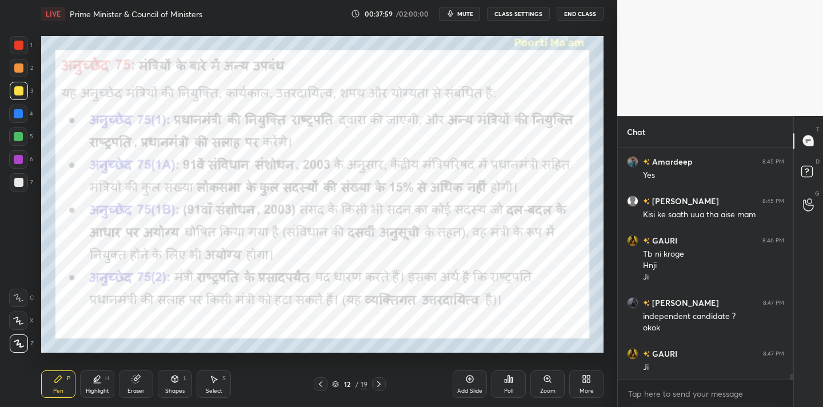
drag, startPoint x: 130, startPoint y: 388, endPoint x: 128, endPoint y: 383, distance: 6.2
click at [131, 388] on div "Eraser" at bounding box center [136, 391] width 17 height 6
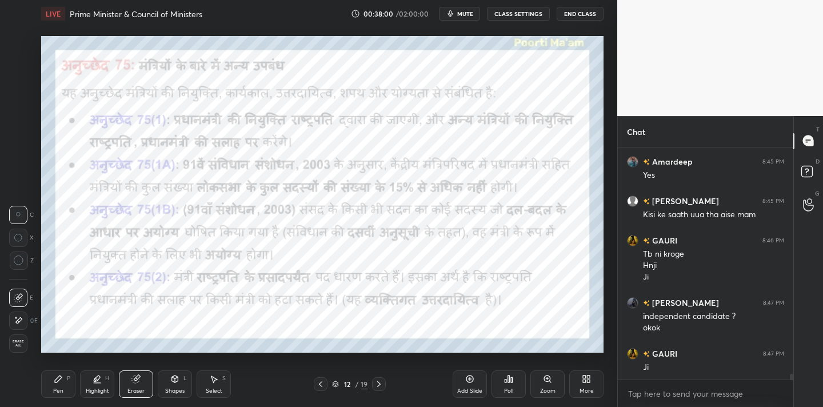
drag, startPoint x: 7, startPoint y: 346, endPoint x: 17, endPoint y: 324, distance: 24.1
click at [7, 348] on div "1 2 3 4 5 6 7 C X Z C X Z E E Erase all H H" at bounding box center [18, 194] width 37 height 317
drag, startPoint x: 24, startPoint y: 344, endPoint x: 39, endPoint y: 329, distance: 20.6
click at [28, 341] on div "Erase all" at bounding box center [19, 344] width 21 height 18
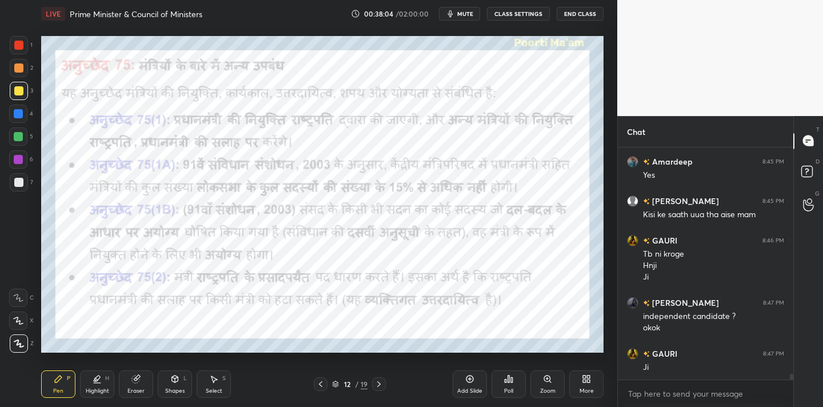
scroll to position [9132, 0]
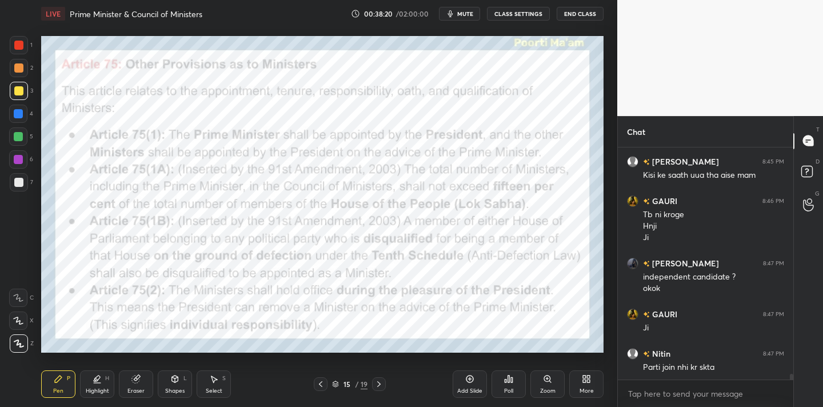
click at [15, 48] on div at bounding box center [18, 45] width 9 height 9
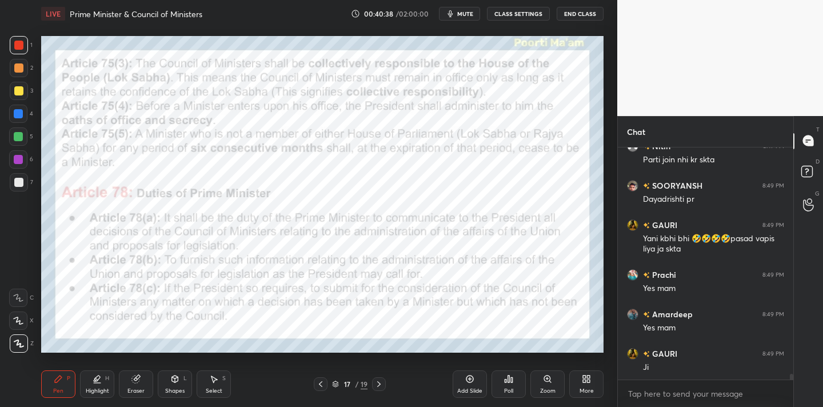
scroll to position [9379, 0]
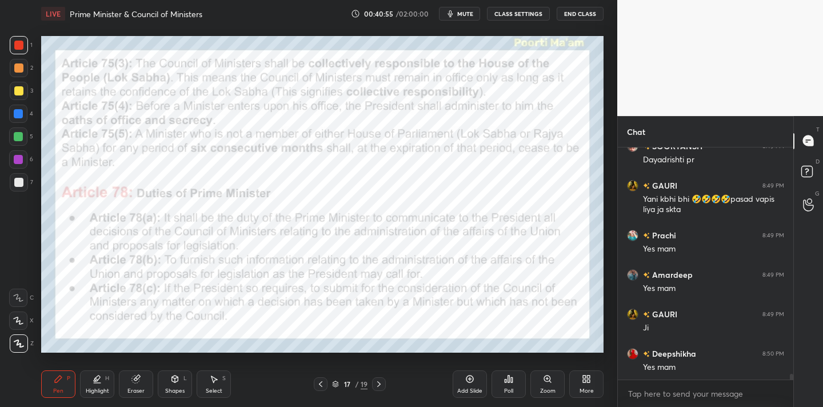
click at [463, 15] on span "mute" at bounding box center [465, 14] width 16 height 8
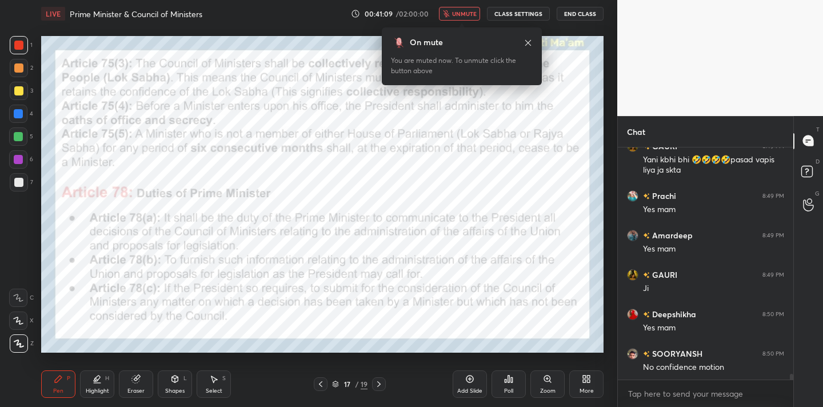
click at [475, 13] on span "unmute" at bounding box center [464, 14] width 25 height 8
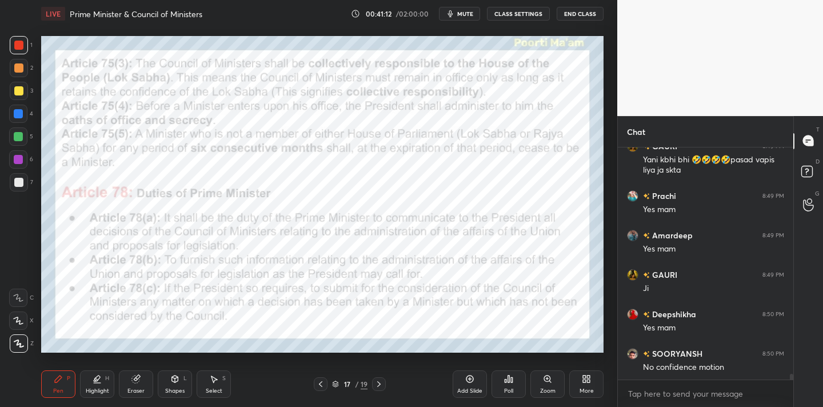
scroll to position [9458, 0]
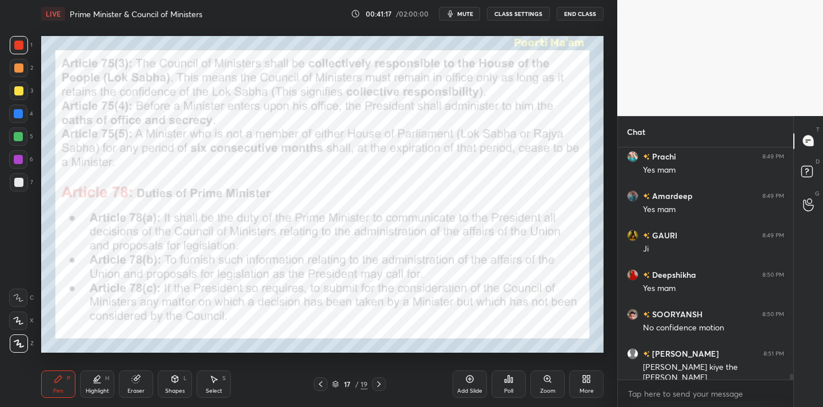
drag, startPoint x: 397, startPoint y: 353, endPoint x: 430, endPoint y: 359, distance: 33.7
click at [424, 363] on div "LIVE Prime Minister & Council of Ministers 00:41:17 / 02:00:00 mute CLASS SETTI…" at bounding box center [323, 203] width 572 height 407
drag, startPoint x: 467, startPoint y: 385, endPoint x: 472, endPoint y: 373, distance: 12.3
click at [467, 384] on div "Add Slide" at bounding box center [470, 384] width 34 height 27
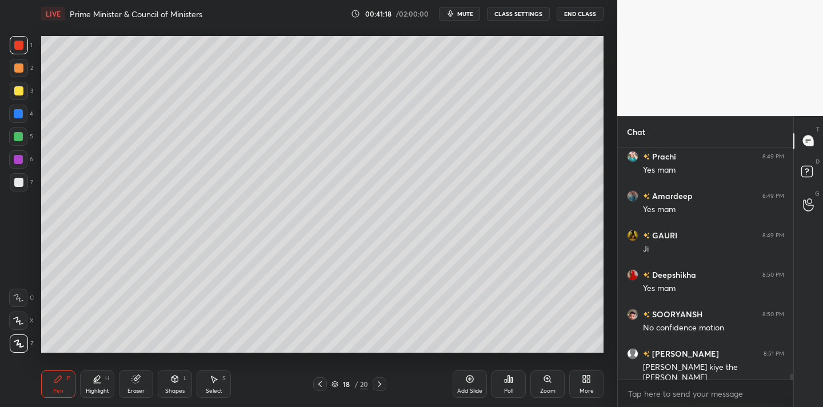
click at [23, 181] on div at bounding box center [18, 182] width 9 height 9
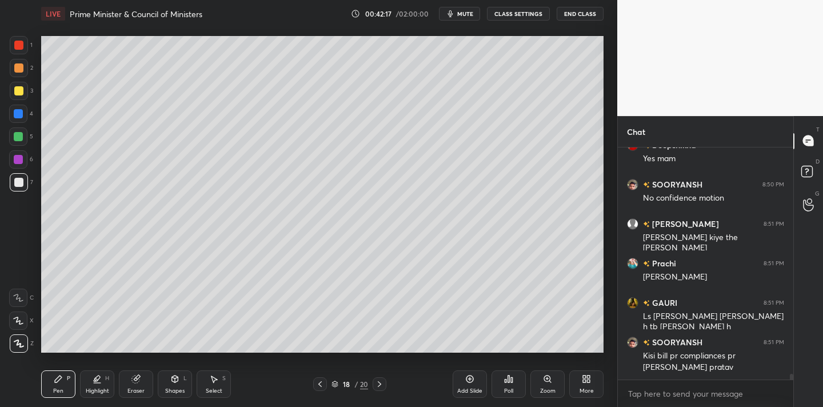
scroll to position [9627, 0]
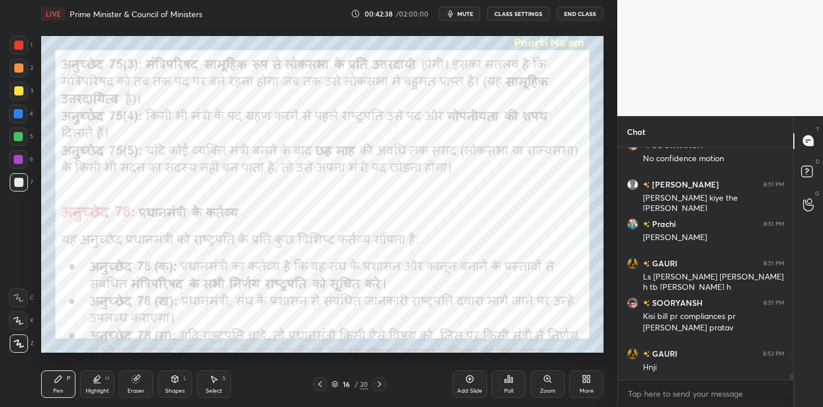
drag, startPoint x: 20, startPoint y: 47, endPoint x: 21, endPoint y: 40, distance: 7.0
click at [20, 47] on div at bounding box center [18, 45] width 9 height 9
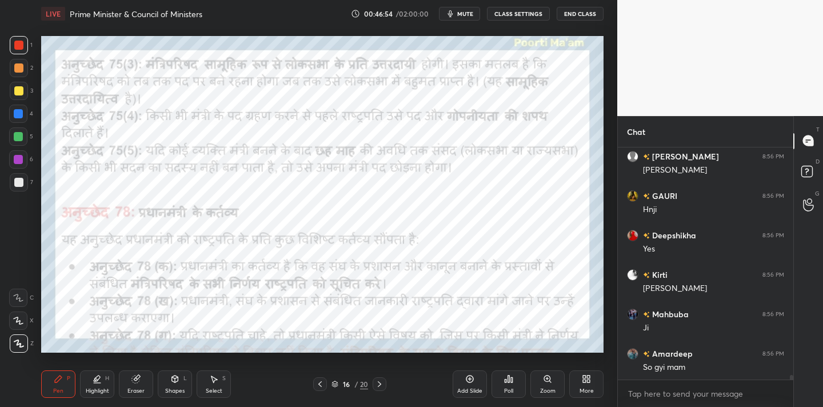
scroll to position [11054, 0]
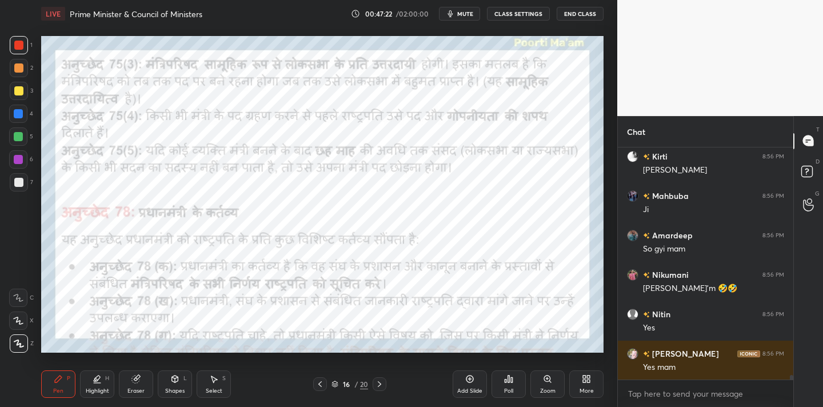
drag, startPoint x: 138, startPoint y: 389, endPoint x: 112, endPoint y: 385, distance: 26.6
click at [139, 389] on div "Eraser" at bounding box center [136, 391] width 17 height 6
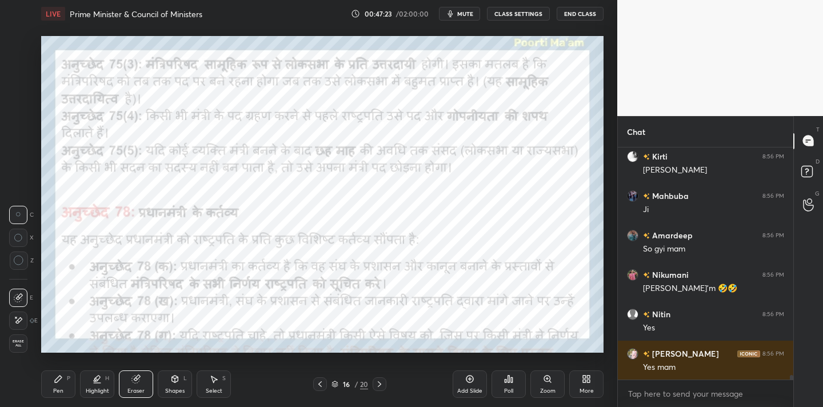
drag, startPoint x: 16, startPoint y: 348, endPoint x: 39, endPoint y: 343, distance: 23.6
click at [18, 349] on div "Erase all" at bounding box center [18, 344] width 18 height 18
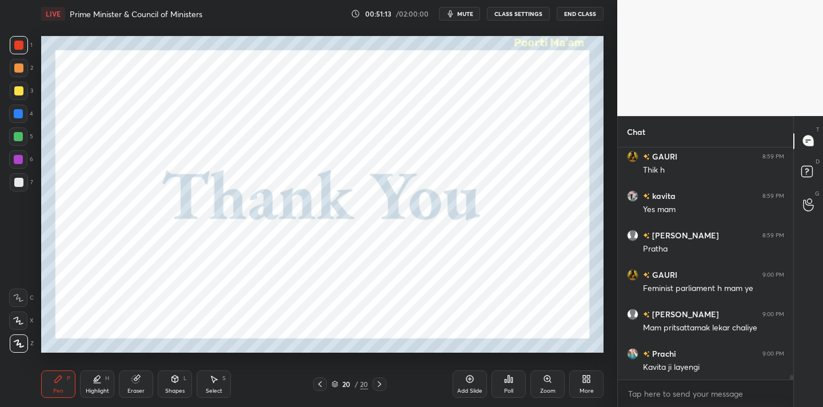
scroll to position [11124, 0]
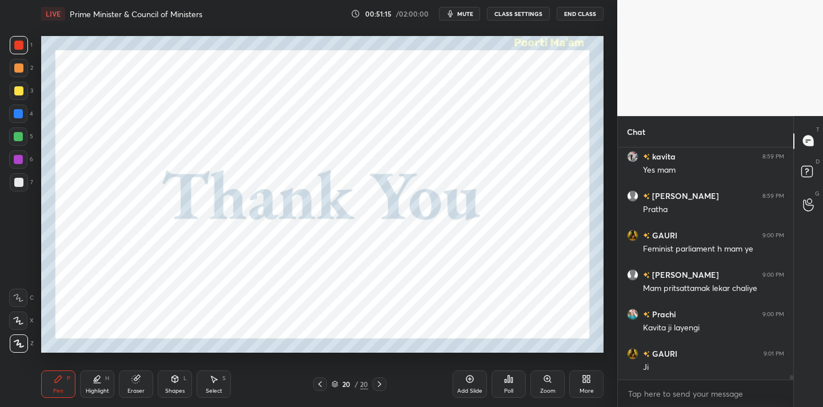
drag, startPoint x: 472, startPoint y: 381, endPoint x: 478, endPoint y: 383, distance: 6.2
click at [470, 384] on div "Add Slide" at bounding box center [470, 384] width 34 height 27
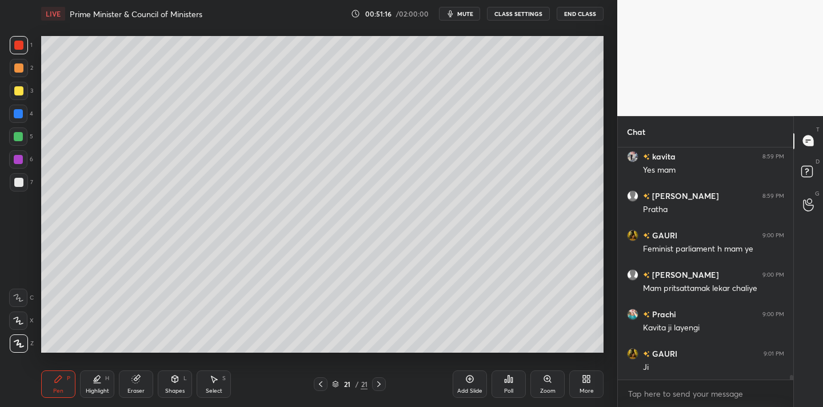
click at [21, 182] on div at bounding box center [18, 182] width 9 height 9
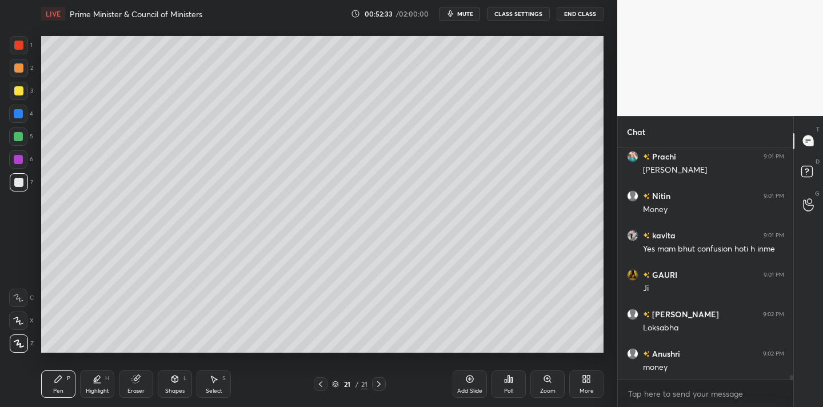
scroll to position [11490, 0]
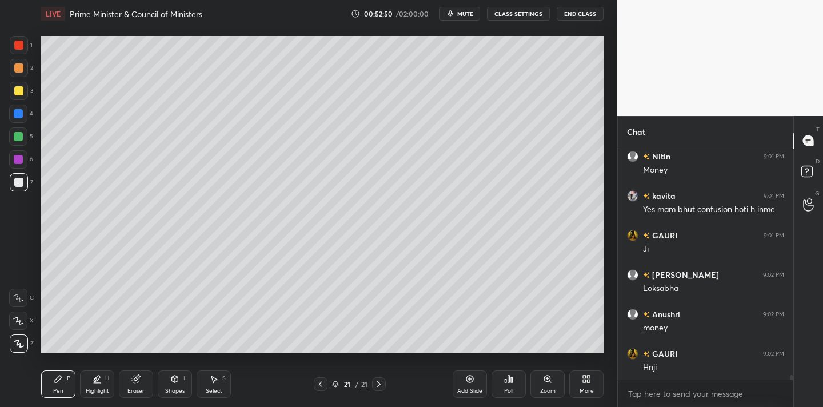
click at [17, 93] on div at bounding box center [18, 90] width 9 height 9
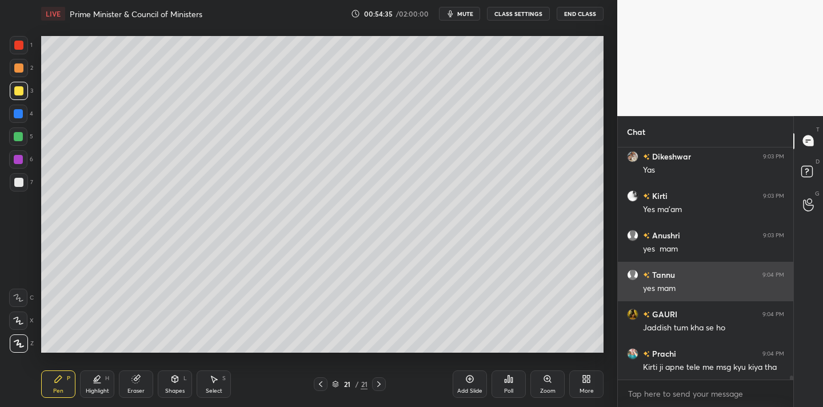
scroll to position [12437, 0]
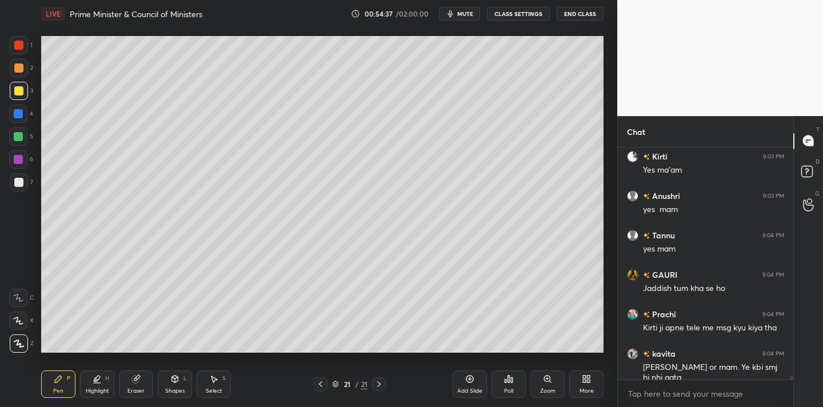
click at [467, 380] on icon at bounding box center [470, 379] width 9 height 9
drag, startPoint x: 19, startPoint y: 182, endPoint x: 29, endPoint y: 177, distance: 11.0
click at [19, 184] on div at bounding box center [18, 182] width 9 height 9
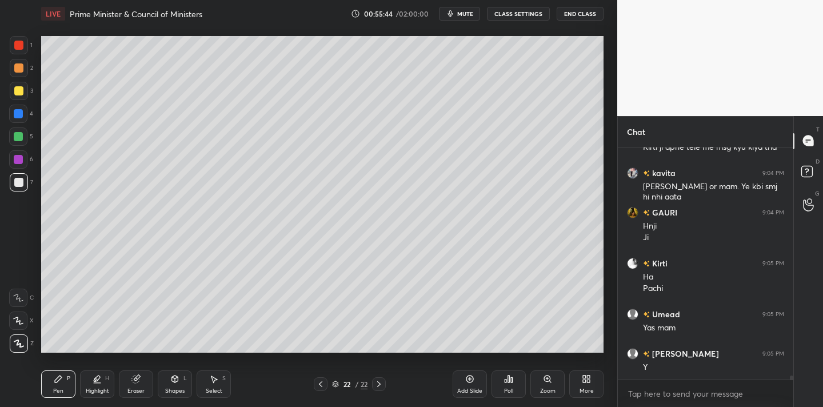
scroll to position [12657, 0]
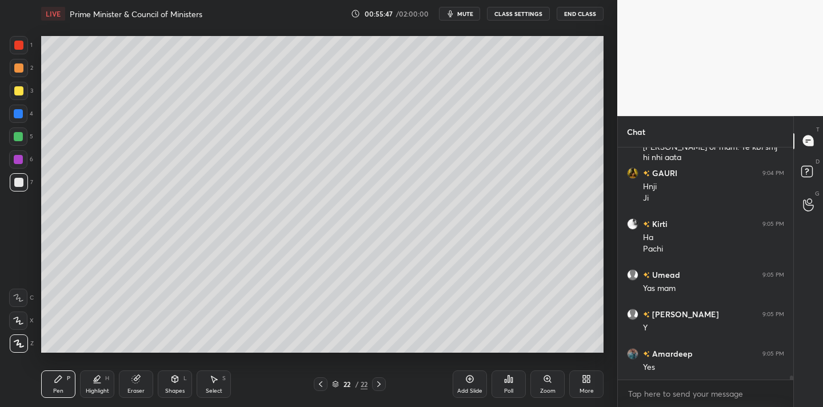
drag, startPoint x: 473, startPoint y: 382, endPoint x: 484, endPoint y: 370, distance: 16.2
click at [473, 382] on icon at bounding box center [470, 379] width 9 height 9
drag, startPoint x: 21, startPoint y: 89, endPoint x: 35, endPoint y: 106, distance: 22.3
click at [22, 90] on div at bounding box center [18, 90] width 9 height 9
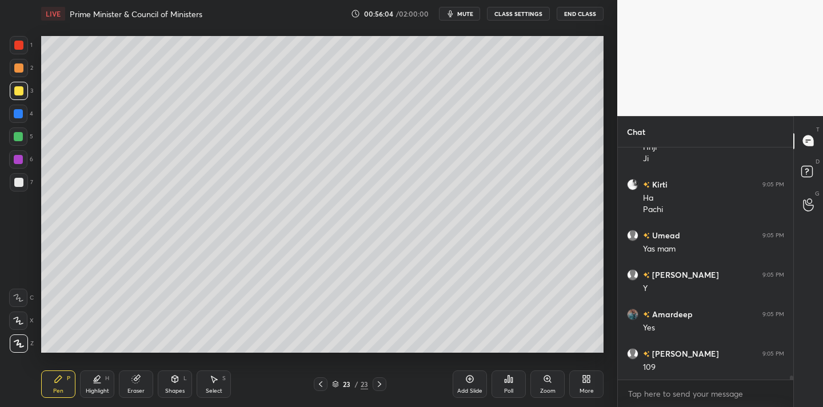
drag, startPoint x: 138, startPoint y: 379, endPoint x: 138, endPoint y: 370, distance: 8.6
click at [138, 378] on icon at bounding box center [135, 379] width 7 height 7
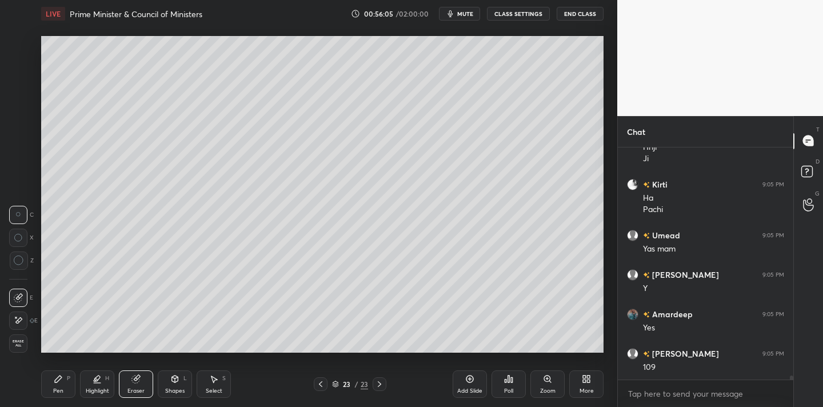
drag, startPoint x: 21, startPoint y: 262, endPoint x: 34, endPoint y: 248, distance: 19.4
click at [20, 262] on icon at bounding box center [19, 261] width 10 height 10
drag, startPoint x: 60, startPoint y: 380, endPoint x: 74, endPoint y: 366, distance: 19.4
click at [62, 380] on icon at bounding box center [58, 379] width 9 height 9
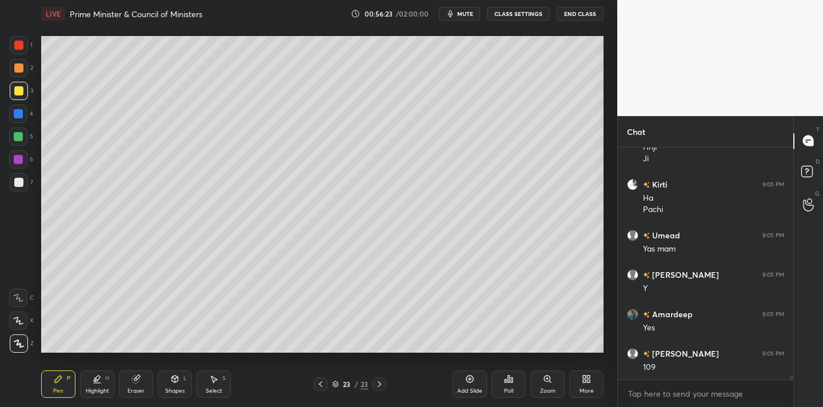
drag, startPoint x: 23, startPoint y: 180, endPoint x: 33, endPoint y: 171, distance: 13.4
click at [25, 180] on div at bounding box center [19, 182] width 18 height 18
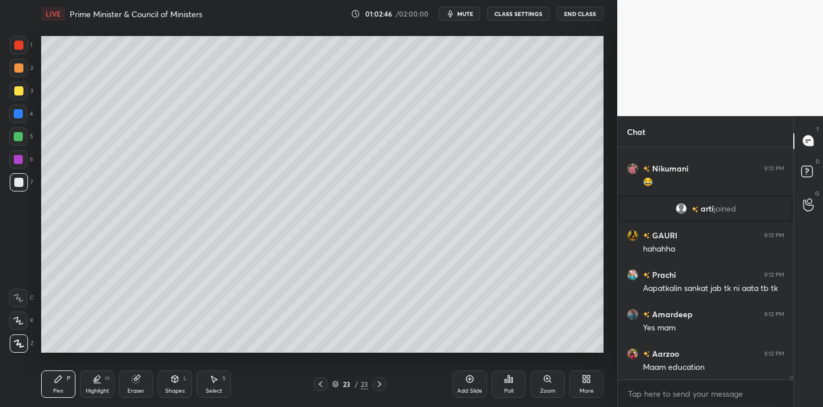
scroll to position [13918, 0]
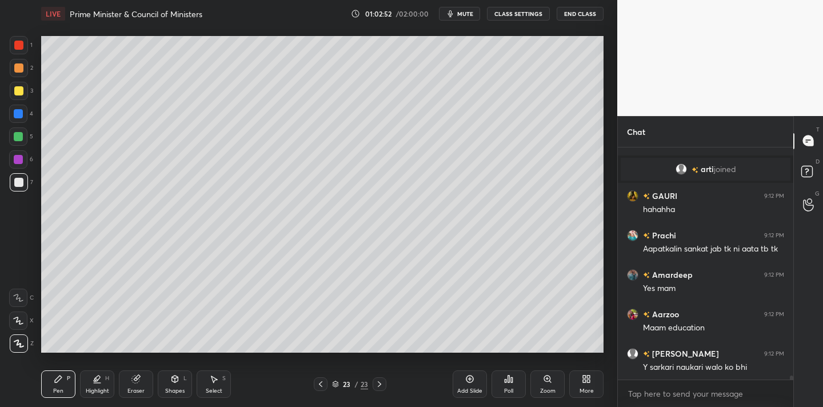
drag, startPoint x: 16, startPoint y: 161, endPoint x: 27, endPoint y: 176, distance: 18.4
click at [16, 161] on div at bounding box center [18, 159] width 9 height 9
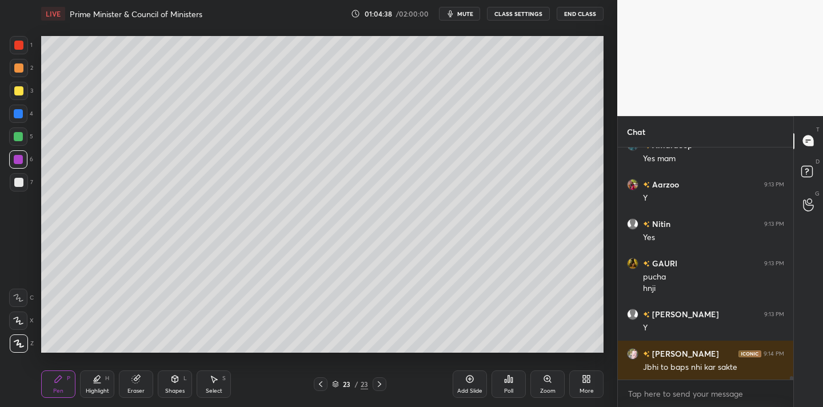
scroll to position [14916, 0]
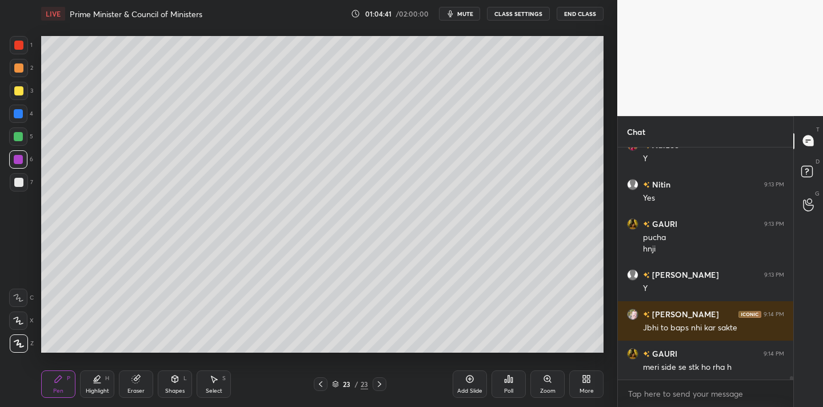
click at [471, 384] on div "Add Slide" at bounding box center [470, 384] width 34 height 27
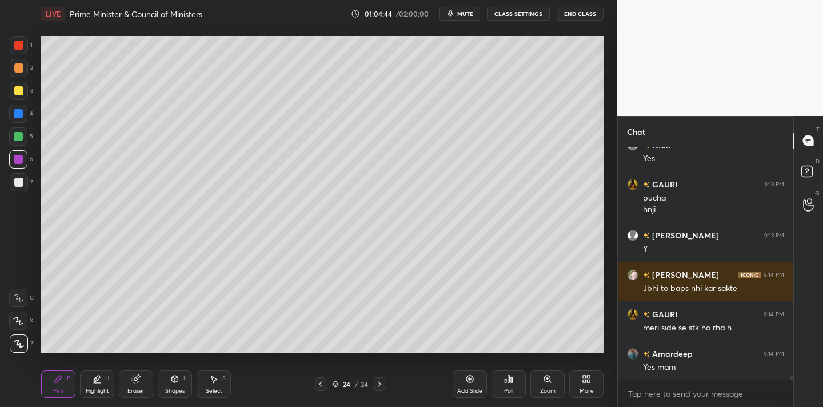
scroll to position [14995, 0]
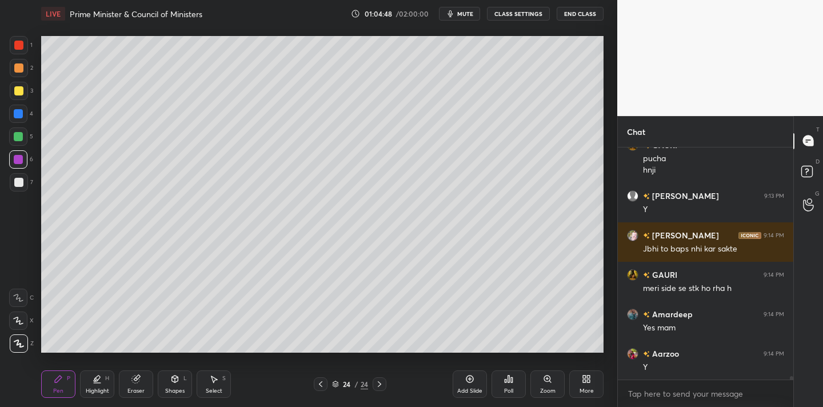
click at [22, 184] on div at bounding box center [18, 182] width 9 height 9
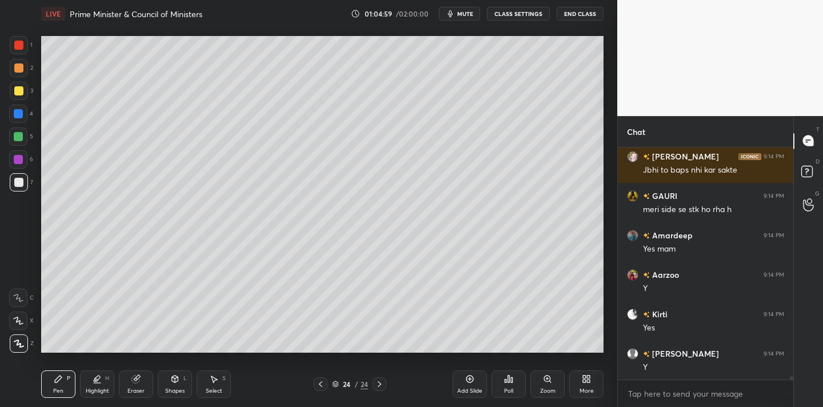
scroll to position [15113, 0]
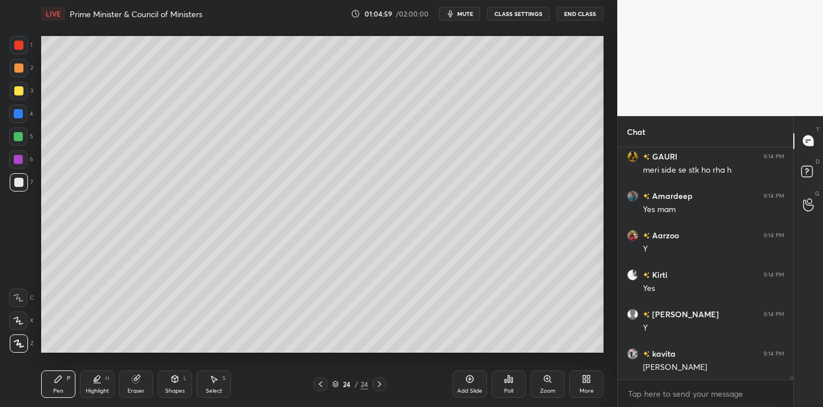
click at [26, 160] on div at bounding box center [18, 159] width 18 height 18
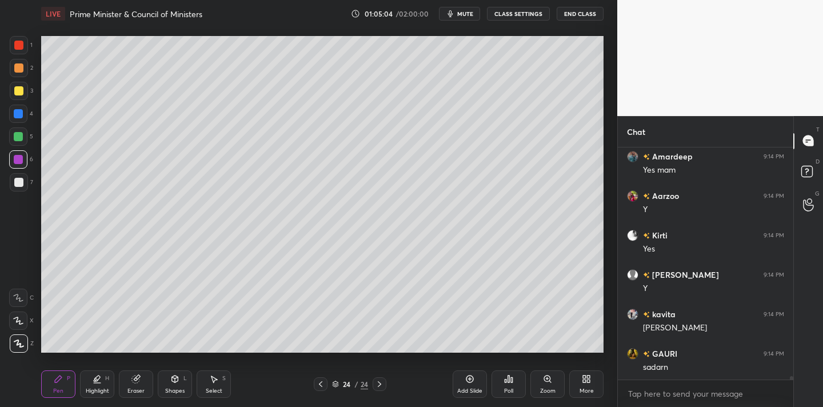
drag, startPoint x: 22, startPoint y: 182, endPoint x: 34, endPoint y: 174, distance: 14.1
click at [23, 182] on div at bounding box center [19, 182] width 18 height 18
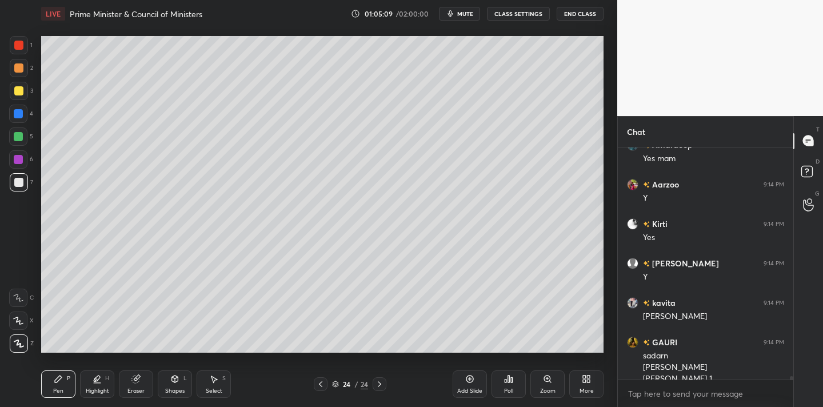
scroll to position [15176, 0]
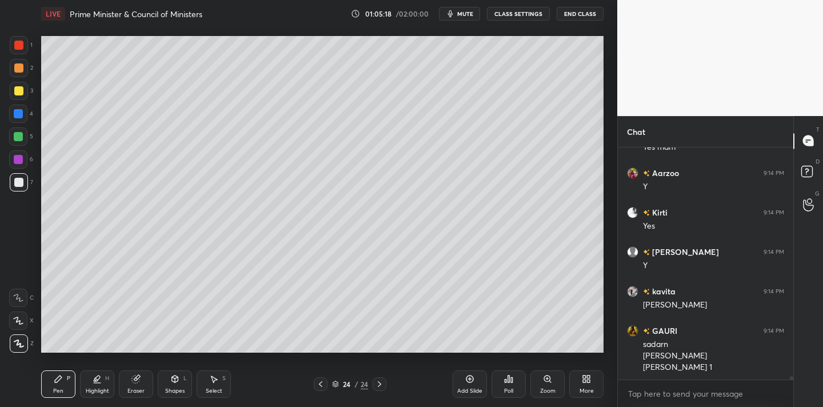
click at [20, 158] on div at bounding box center [18, 159] width 9 height 9
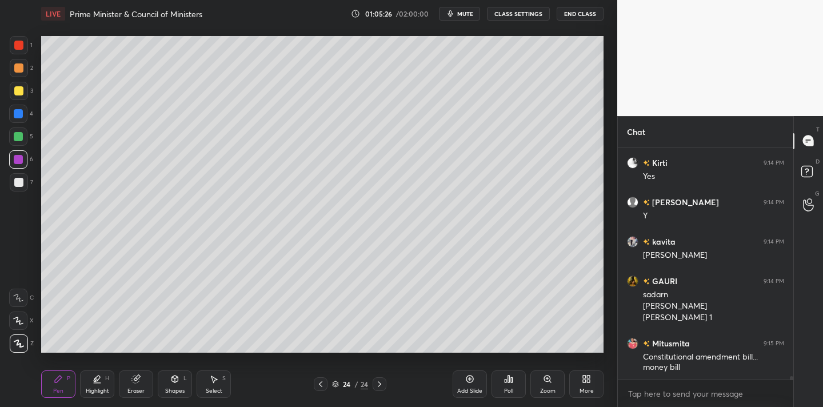
click at [17, 185] on div at bounding box center [18, 182] width 9 height 9
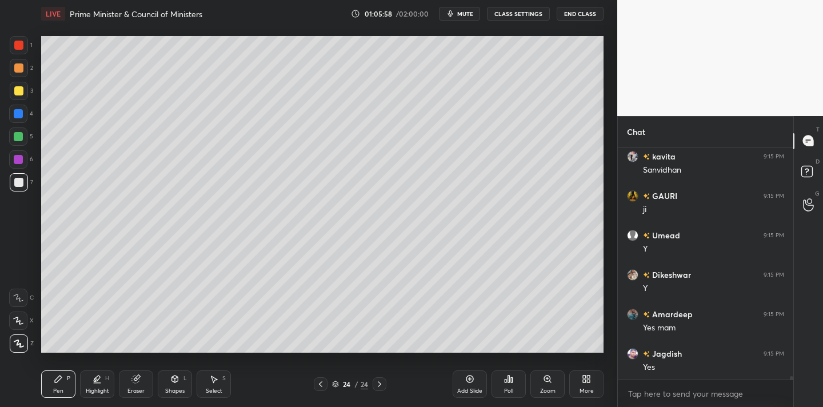
scroll to position [15817, 0]
click at [512, 376] on icon at bounding box center [508, 379] width 9 height 9
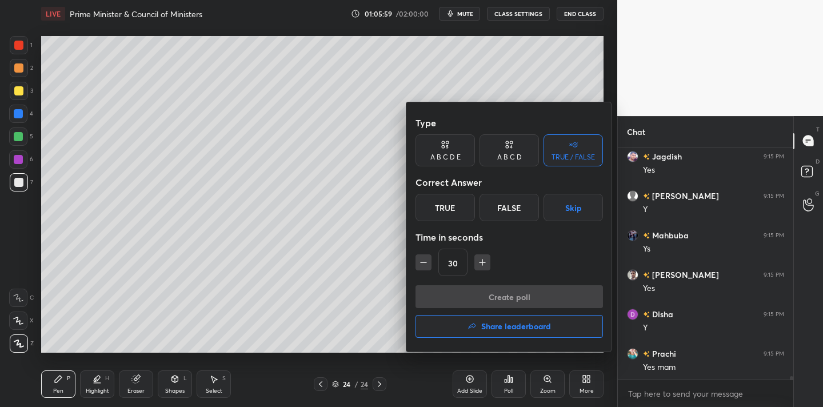
click at [439, 211] on div "True" at bounding box center [445, 207] width 59 height 27
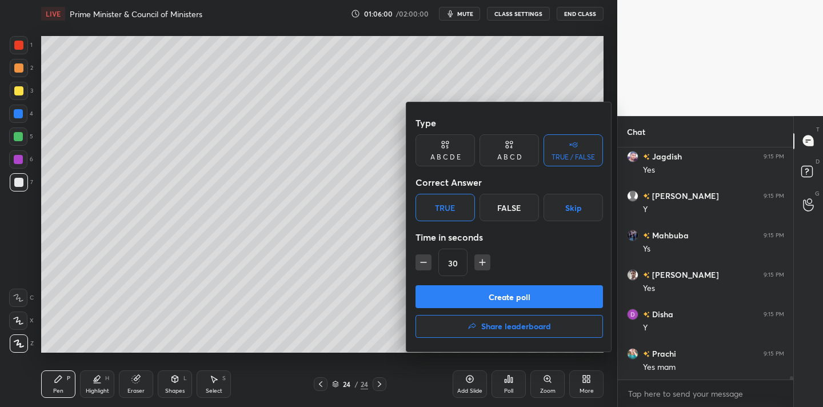
scroll to position [15896, 0]
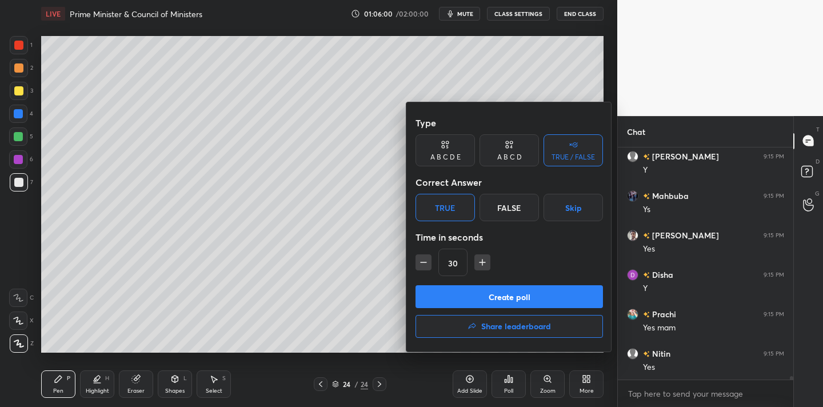
click at [523, 295] on button "Create poll" at bounding box center [510, 296] width 188 height 23
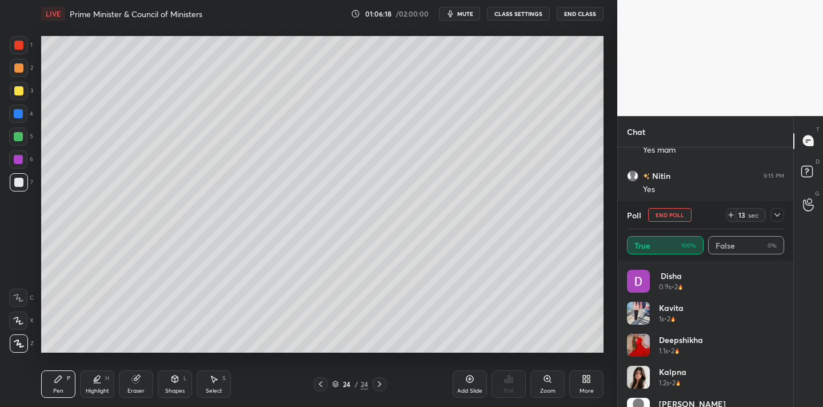
scroll to position [16114, 0]
click at [777, 214] on icon at bounding box center [777, 214] width 9 height 9
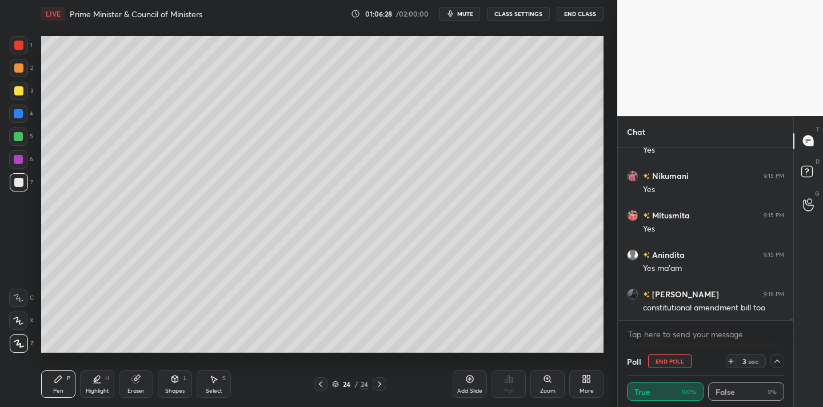
click at [22, 179] on div at bounding box center [18, 182] width 9 height 9
drag, startPoint x: 20, startPoint y: 161, endPoint x: 39, endPoint y: 169, distance: 21.0
click at [21, 161] on div at bounding box center [18, 159] width 9 height 9
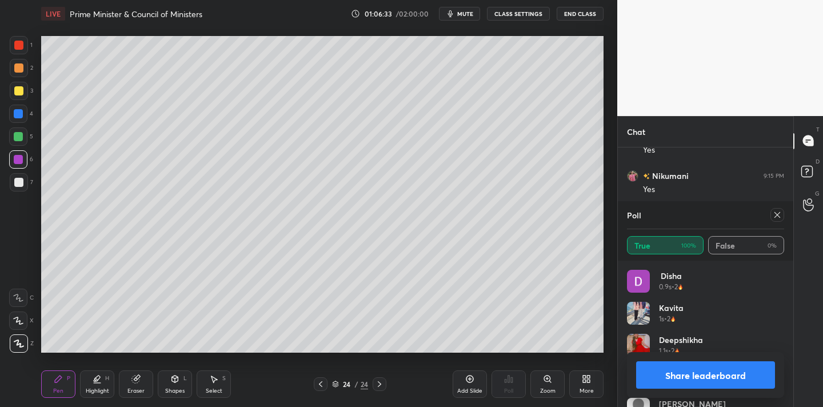
click at [774, 214] on icon at bounding box center [777, 214] width 9 height 9
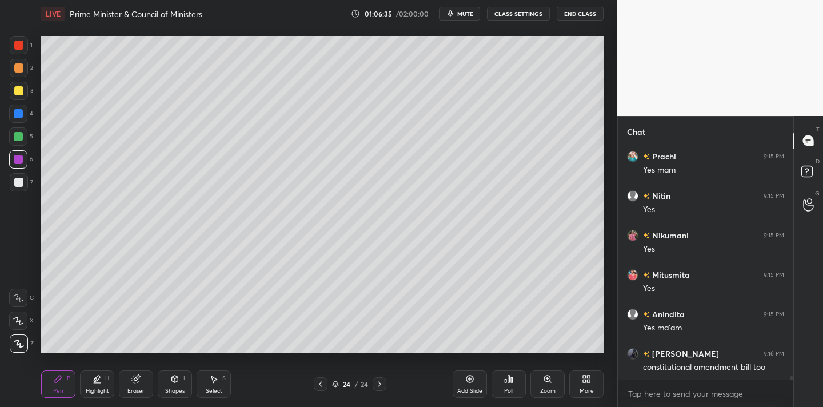
drag, startPoint x: 18, startPoint y: 184, endPoint x: 30, endPoint y: 172, distance: 16.6
click at [18, 184] on div at bounding box center [18, 182] width 9 height 9
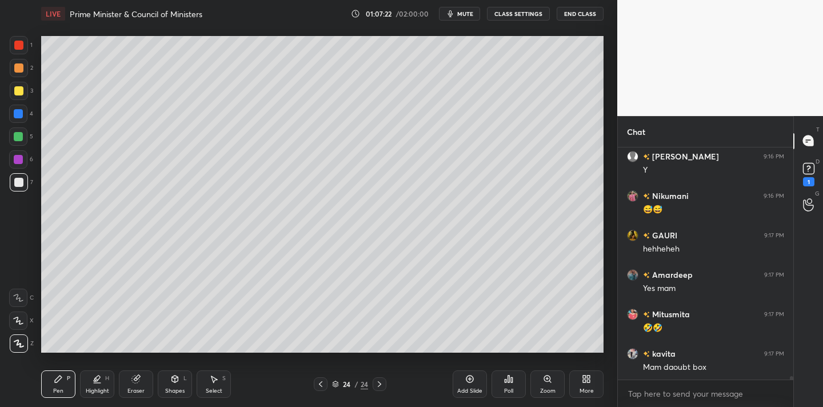
click at [475, 385] on div "Add Slide" at bounding box center [470, 384] width 34 height 27
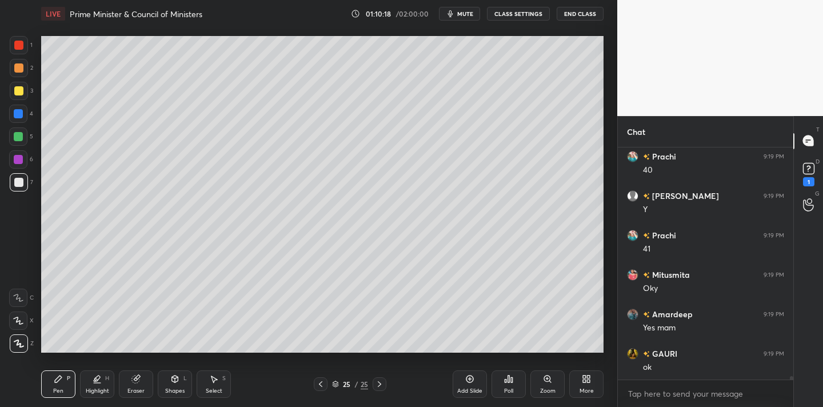
scroll to position [16525, 0]
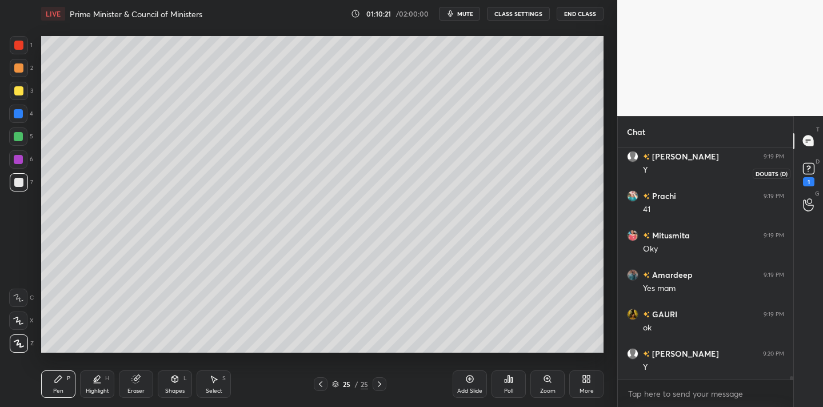
click at [808, 166] on rect at bounding box center [808, 168] width 11 height 11
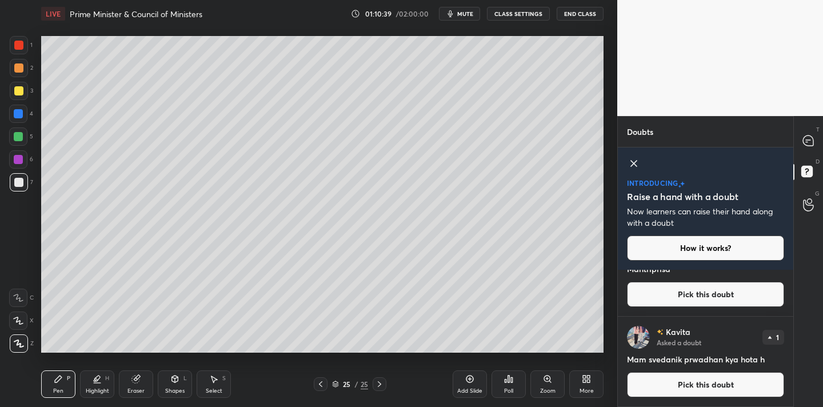
scroll to position [0, 0]
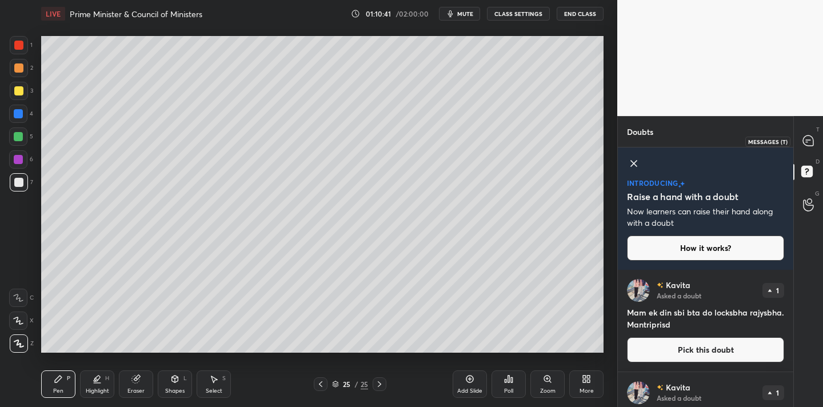
click at [810, 138] on icon at bounding box center [808, 141] width 10 height 10
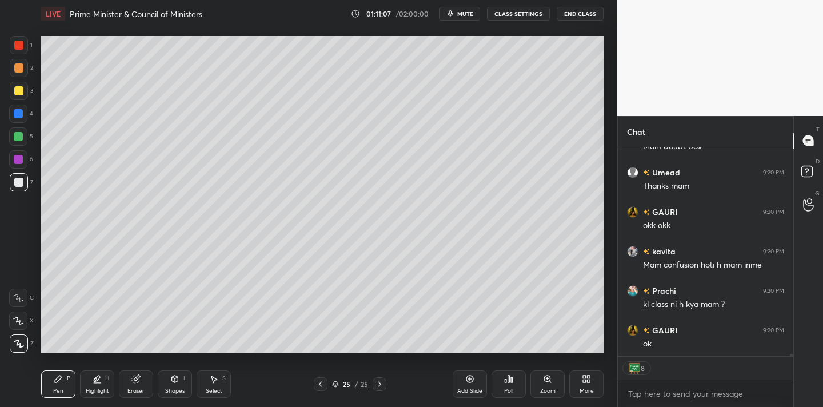
scroll to position [17211, 0]
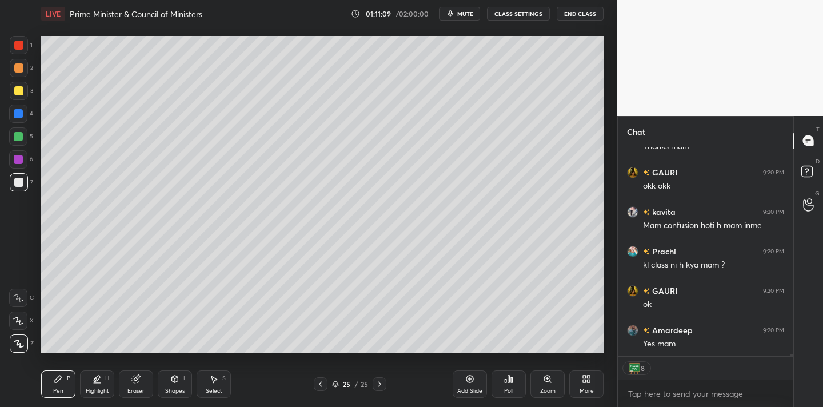
drag, startPoint x: 479, startPoint y: 381, endPoint x: 488, endPoint y: 380, distance: 9.8
click at [479, 379] on div "Add Slide" at bounding box center [470, 384] width 34 height 27
type textarea "x"
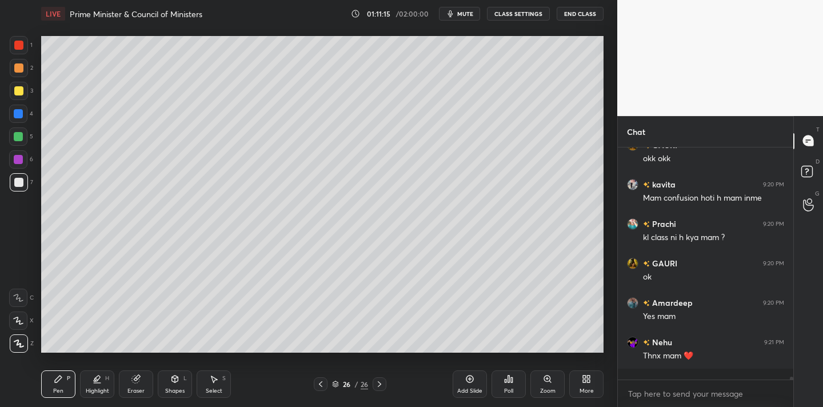
scroll to position [17227, 0]
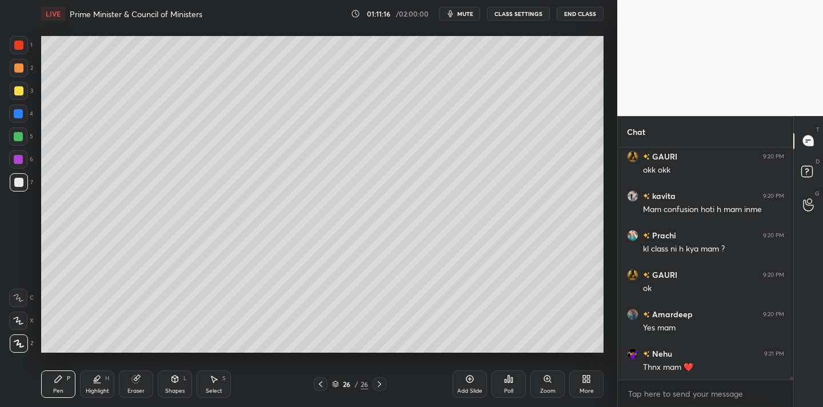
click at [141, 382] on div "Eraser" at bounding box center [136, 384] width 34 height 27
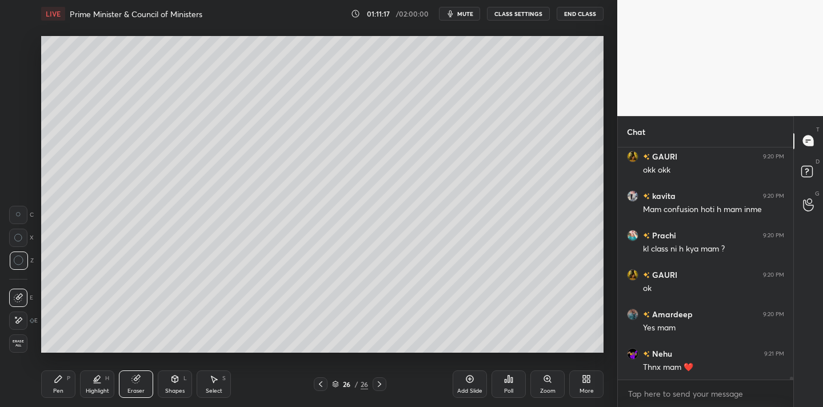
click at [22, 343] on span "Erase all" at bounding box center [18, 344] width 17 height 8
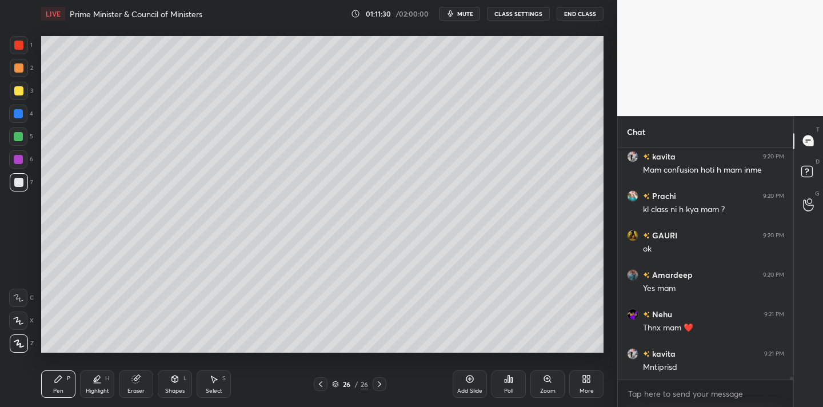
scroll to position [17306, 0]
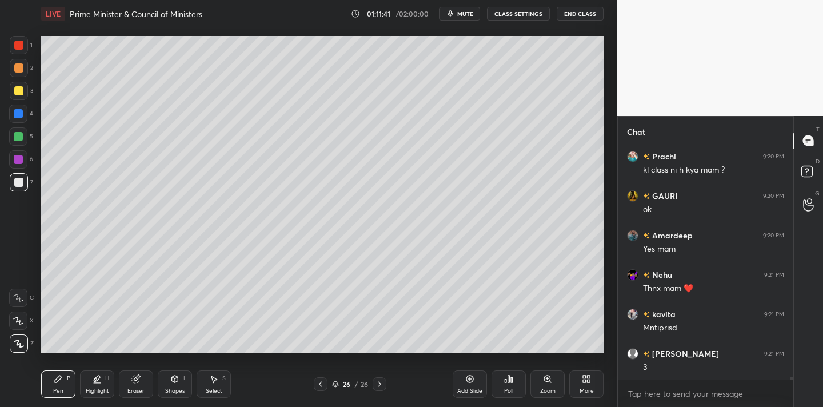
click at [104, 388] on div "Highlight" at bounding box center [97, 391] width 23 height 6
click at [141, 384] on div "Eraser" at bounding box center [136, 384] width 34 height 27
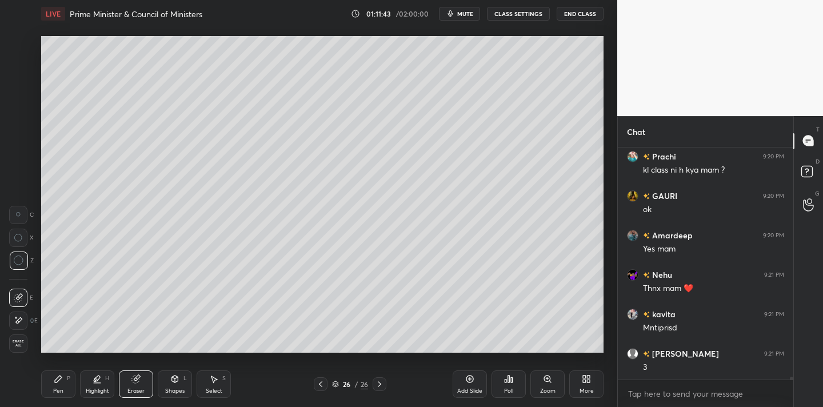
drag, startPoint x: 26, startPoint y: 345, endPoint x: 34, endPoint y: 340, distance: 9.5
click at [26, 345] on span "Erase all" at bounding box center [18, 344] width 17 height 8
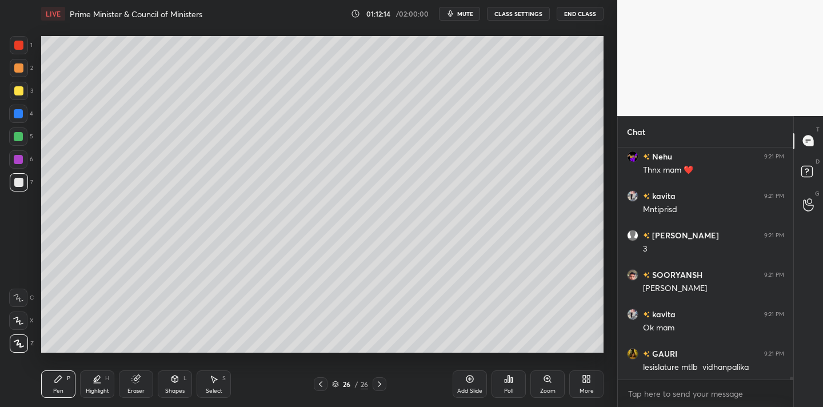
scroll to position [17464, 0]
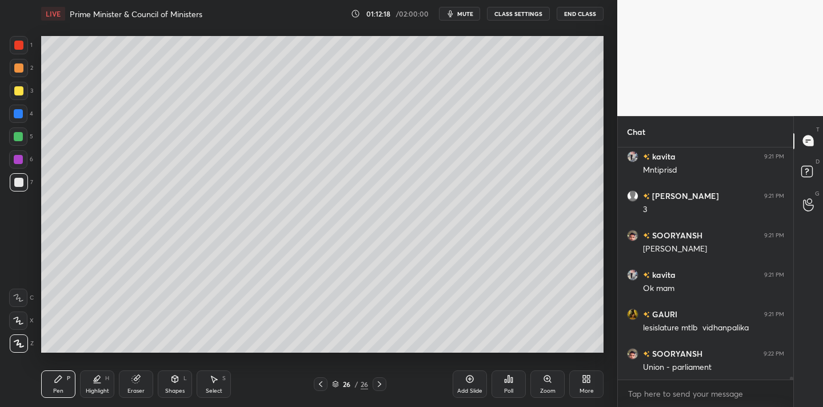
click at [21, 91] on div at bounding box center [18, 90] width 9 height 9
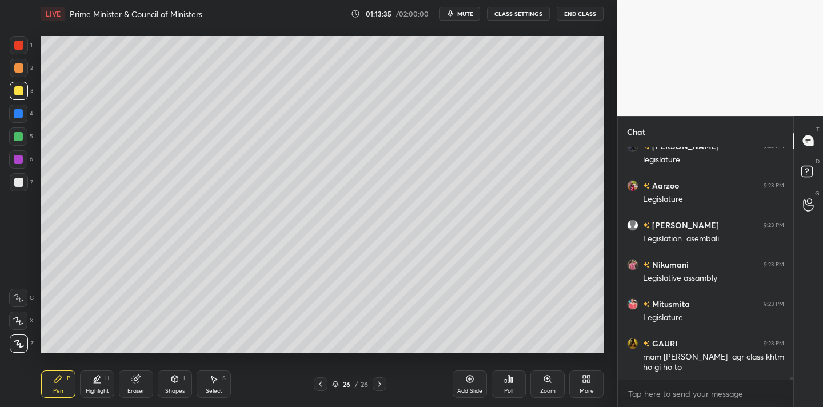
scroll to position [17829, 0]
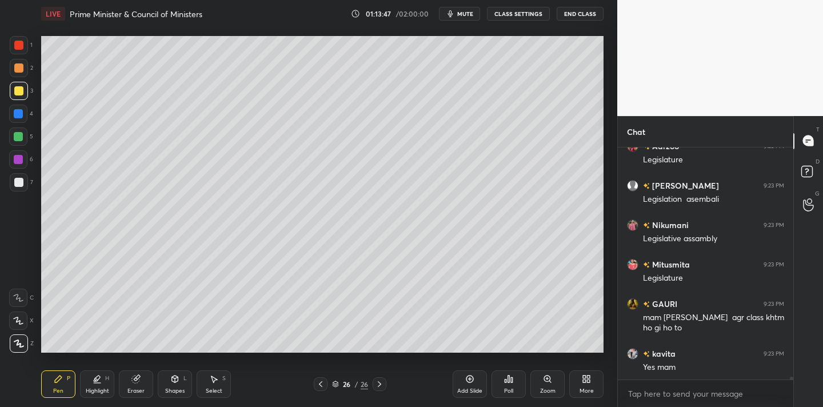
click at [21, 114] on div at bounding box center [18, 113] width 9 height 9
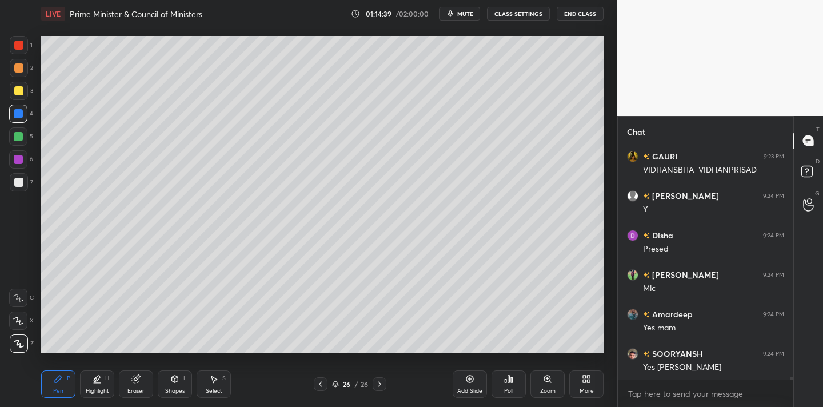
scroll to position [18224, 0]
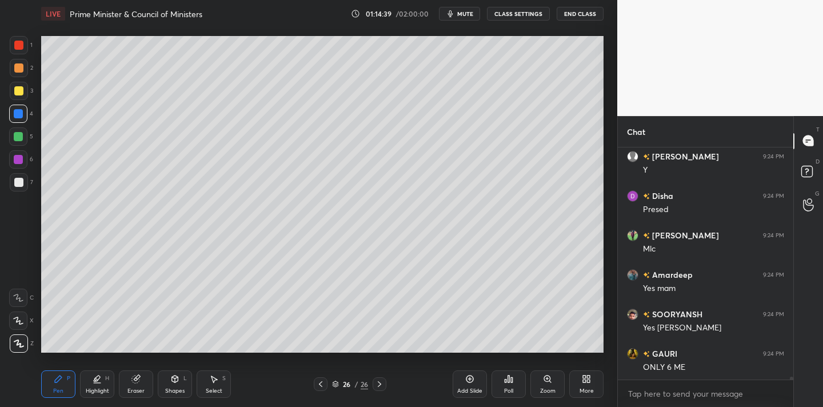
click at [13, 141] on div at bounding box center [18, 137] width 18 height 18
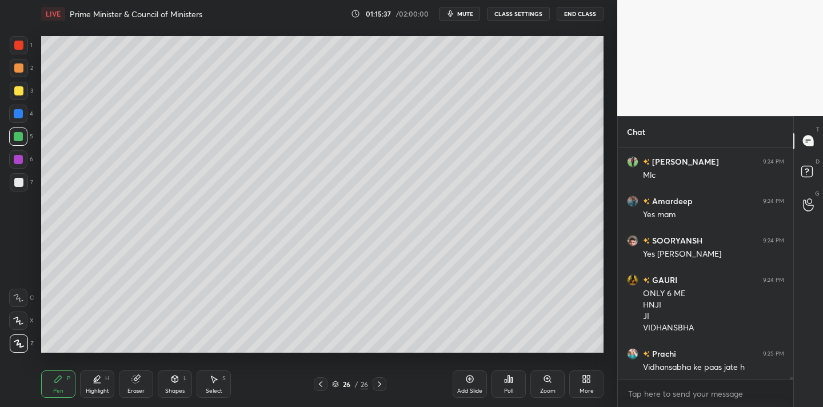
scroll to position [18337, 0]
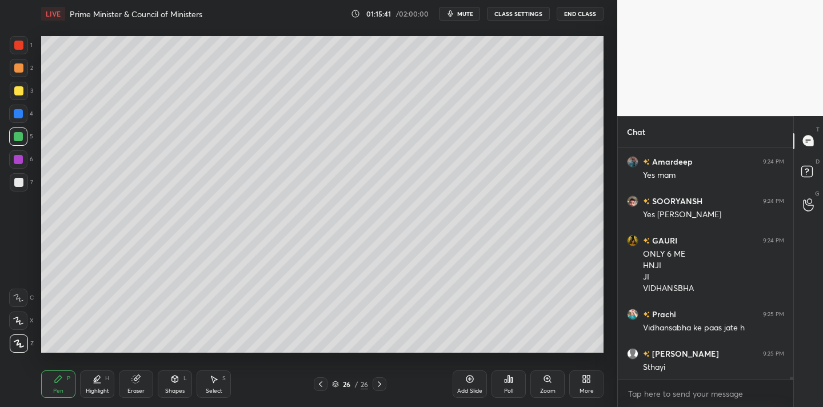
click at [25, 186] on div at bounding box center [19, 182] width 18 height 18
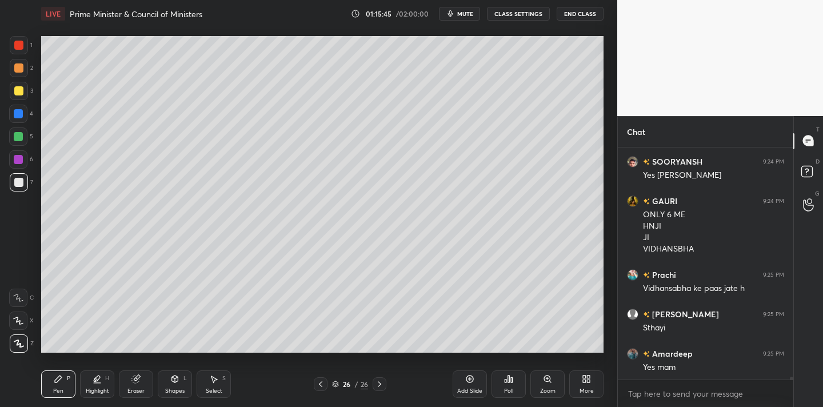
drag, startPoint x: 21, startPoint y: 48, endPoint x: 33, endPoint y: 45, distance: 12.9
click at [21, 49] on div at bounding box center [18, 45] width 9 height 9
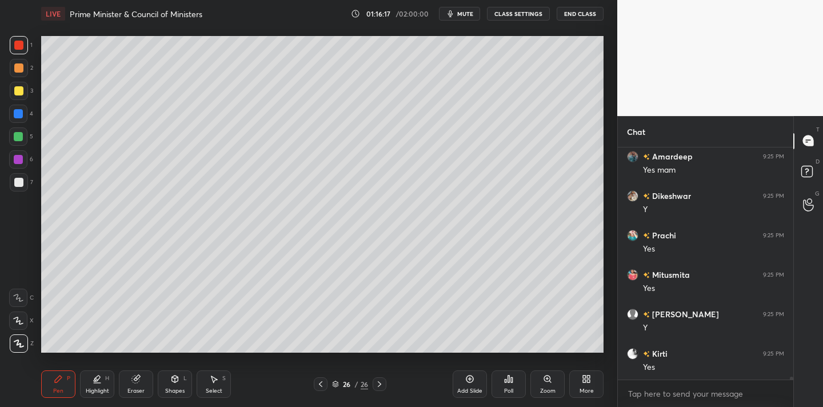
scroll to position [18968, 0]
drag, startPoint x: 19, startPoint y: 182, endPoint x: 40, endPoint y: 181, distance: 20.6
click at [21, 182] on div at bounding box center [18, 182] width 9 height 9
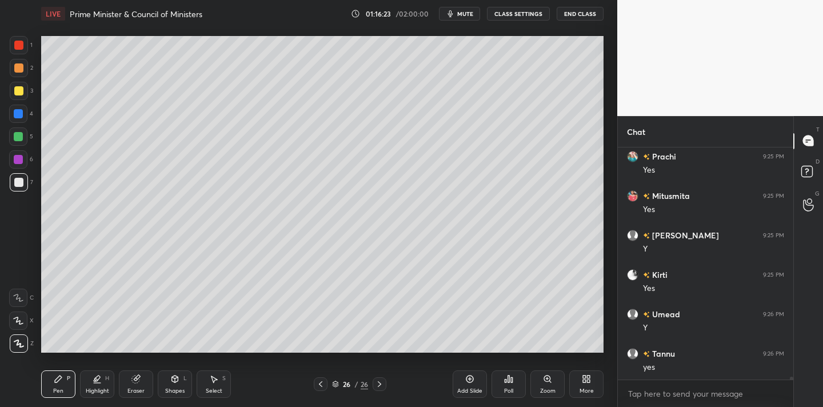
scroll to position [19047, 0]
click at [177, 380] on icon at bounding box center [175, 379] width 6 height 7
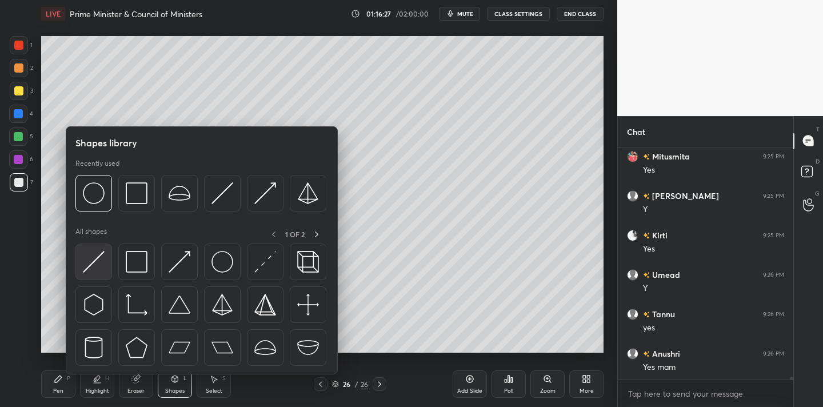
scroll to position [19087, 0]
click at [96, 260] on img at bounding box center [94, 262] width 22 height 22
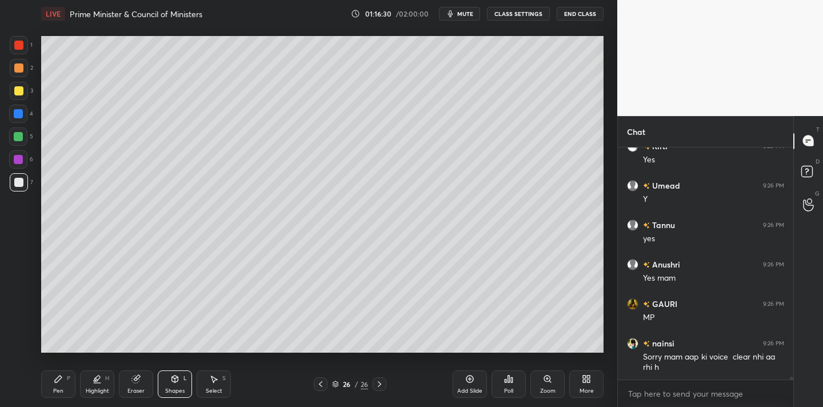
scroll to position [19176, 0]
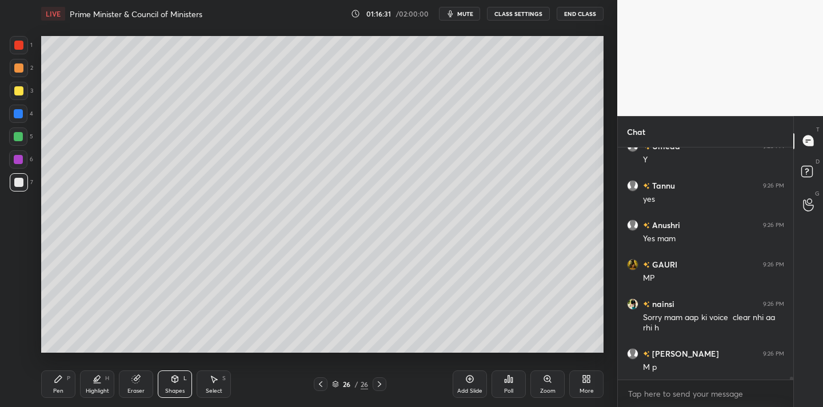
click at [353, 360] on div "Setting up your live class Poll for secs No correct answer Start poll" at bounding box center [323, 194] width 572 height 334
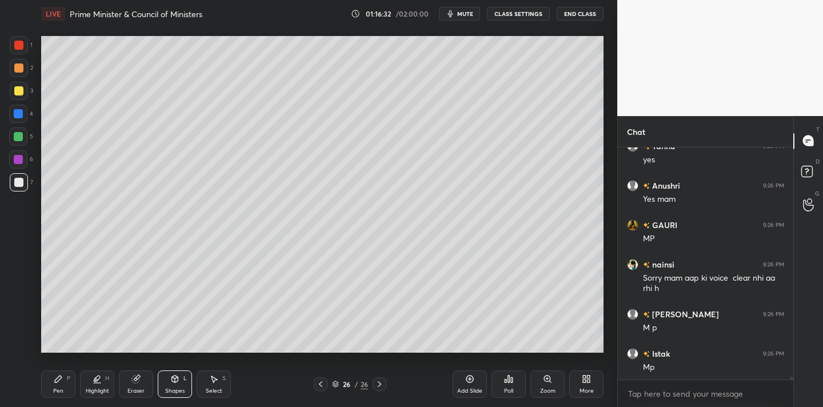
drag, startPoint x: 61, startPoint y: 382, endPoint x: 75, endPoint y: 366, distance: 21.5
click at [61, 382] on icon at bounding box center [58, 379] width 9 height 9
click at [15, 116] on div at bounding box center [18, 113] width 9 height 9
click at [19, 77] on div "2" at bounding box center [21, 70] width 23 height 23
click at [482, 312] on div "LIVE Prime Minister & Council of Ministers 01:16:45 / 02:00:00 mute CLASS SETTI…" at bounding box center [323, 203] width 572 height 407
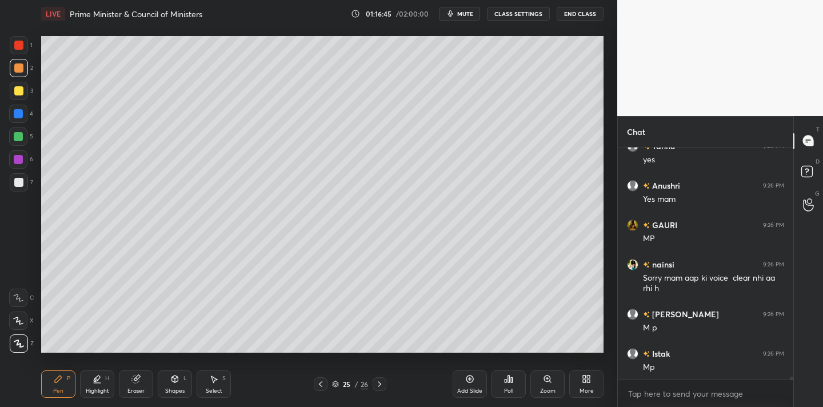
scroll to position [19255, 0]
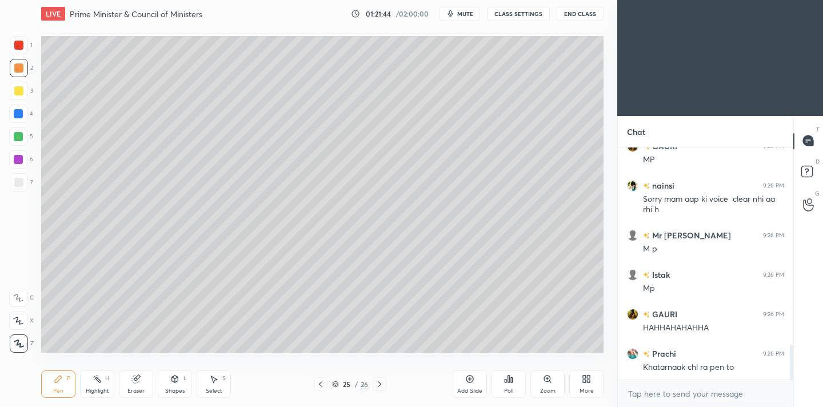
scroll to position [1328, 0]
click at [350, 0] on html "1 2 3 4 5 6 7 C X Z C X Z E E Erase all H H LIVE Prime Minister & Council of Mi…" at bounding box center [411, 0] width 823 height 0
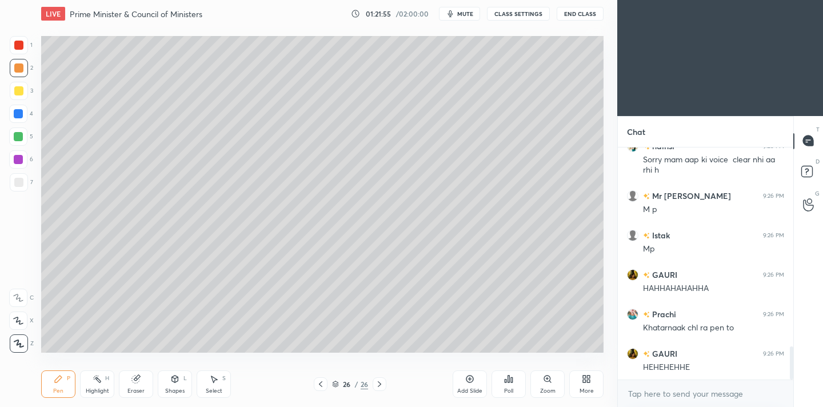
scroll to position [1407, 0]
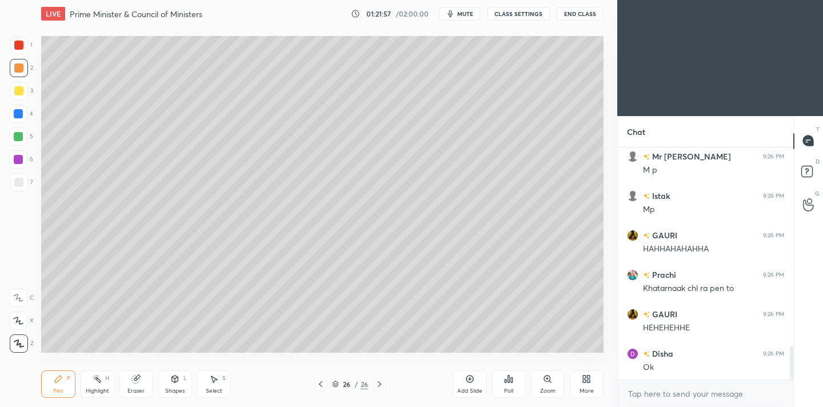
click at [18, 68] on div at bounding box center [18, 67] width 9 height 9
click at [20, 69] on div at bounding box center [18, 67] width 9 height 9
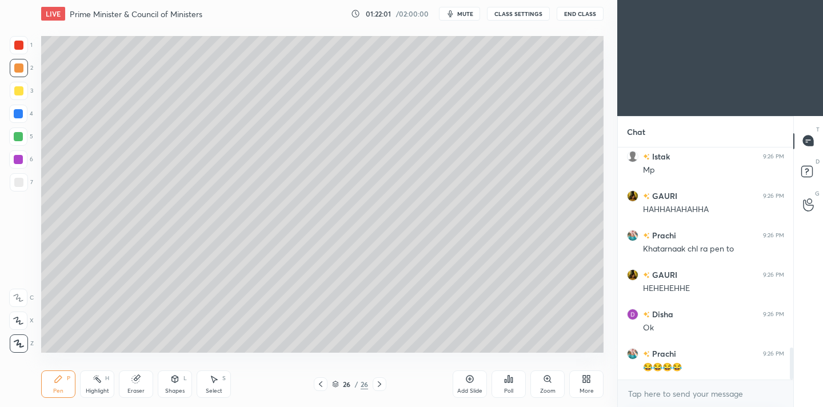
drag, startPoint x: 468, startPoint y: 390, endPoint x: 474, endPoint y: 387, distance: 6.9
click at [466, 391] on div "Add Slide" at bounding box center [469, 391] width 25 height 6
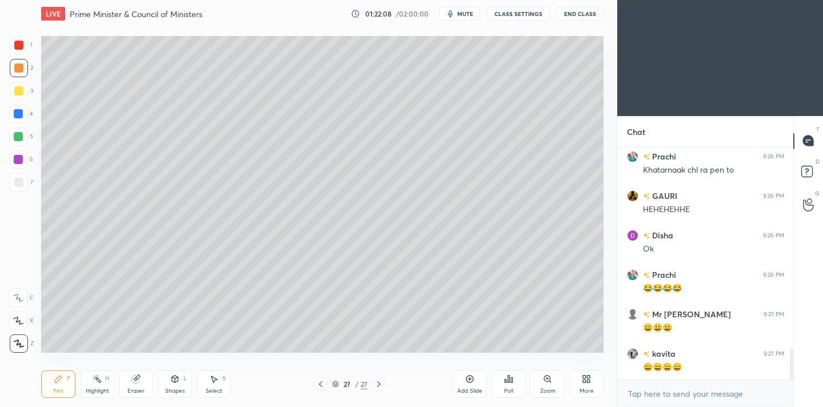
click at [22, 184] on div at bounding box center [18, 182] width 9 height 9
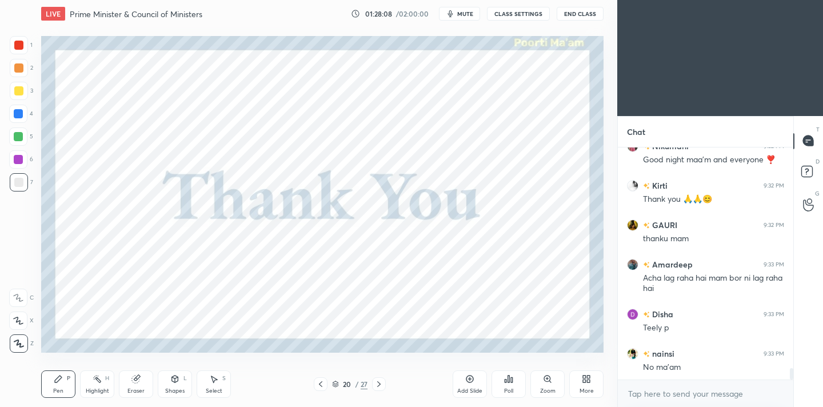
scroll to position [4564, 0]
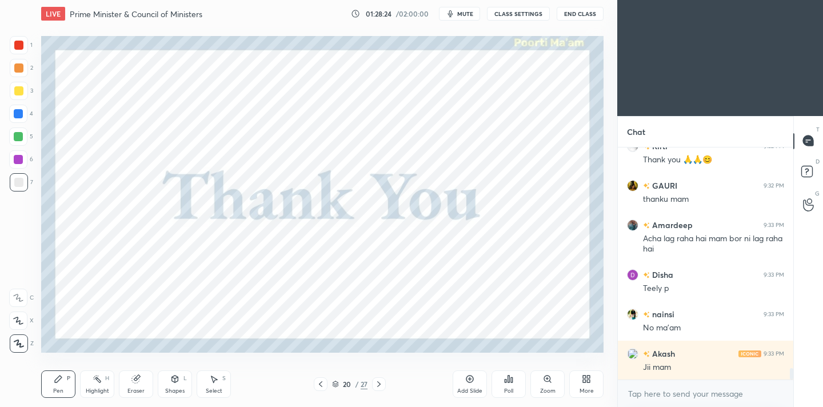
click at [576, 9] on button "End Class" at bounding box center [580, 14] width 47 height 14
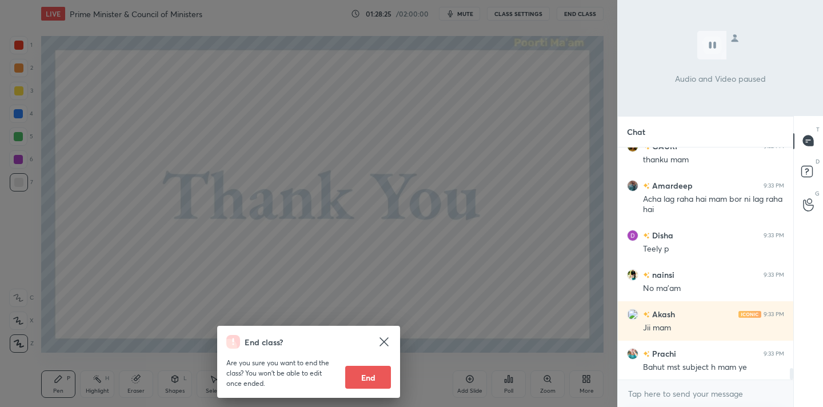
scroll to position [4643, 0]
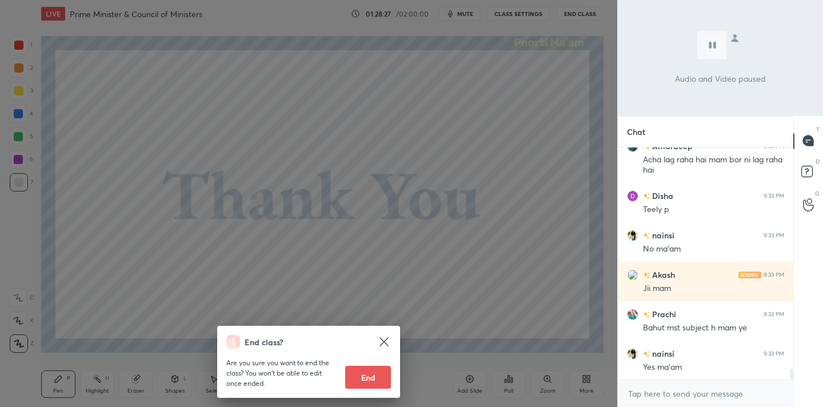
click at [383, 381] on button "End" at bounding box center [368, 377] width 46 height 23
type textarea "x"
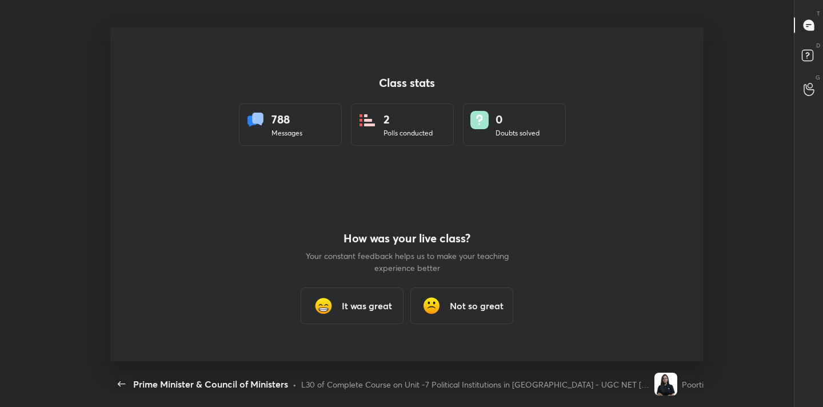
scroll to position [56853, 56373]
